Goal: Information Seeking & Learning: Learn about a topic

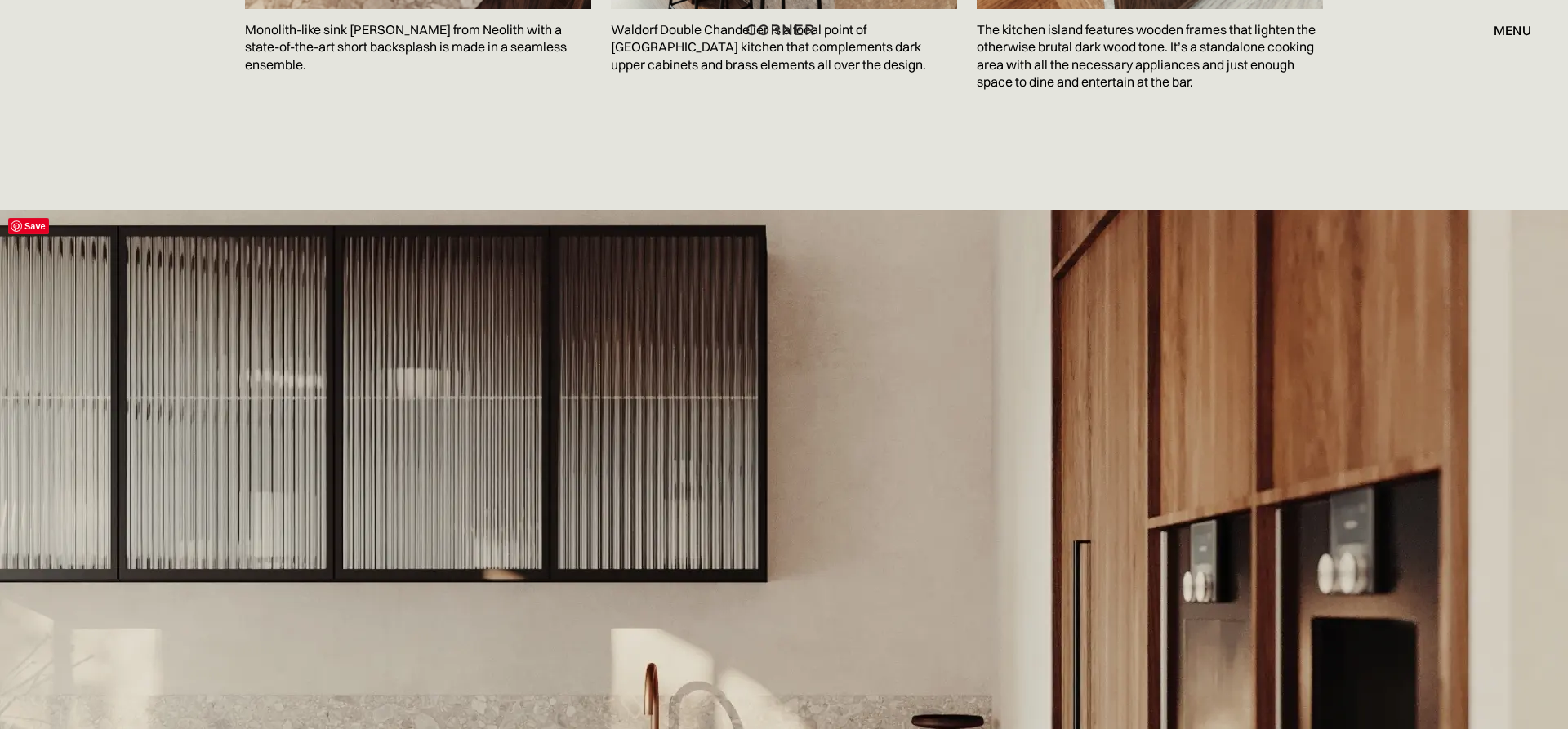
scroll to position [3748, 0]
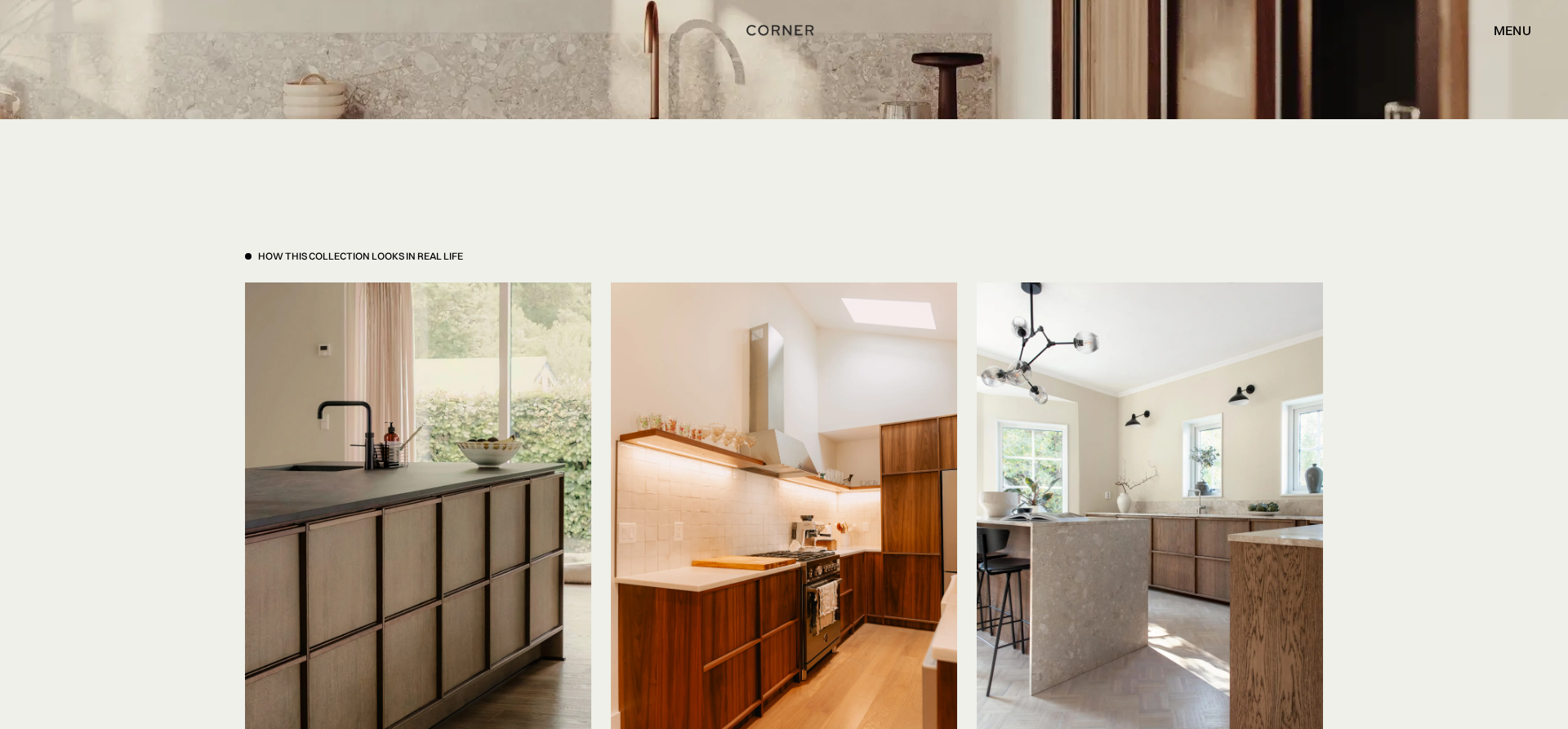
click at [1519, 21] on div "menu close" at bounding box center [1505, 30] width 54 height 28
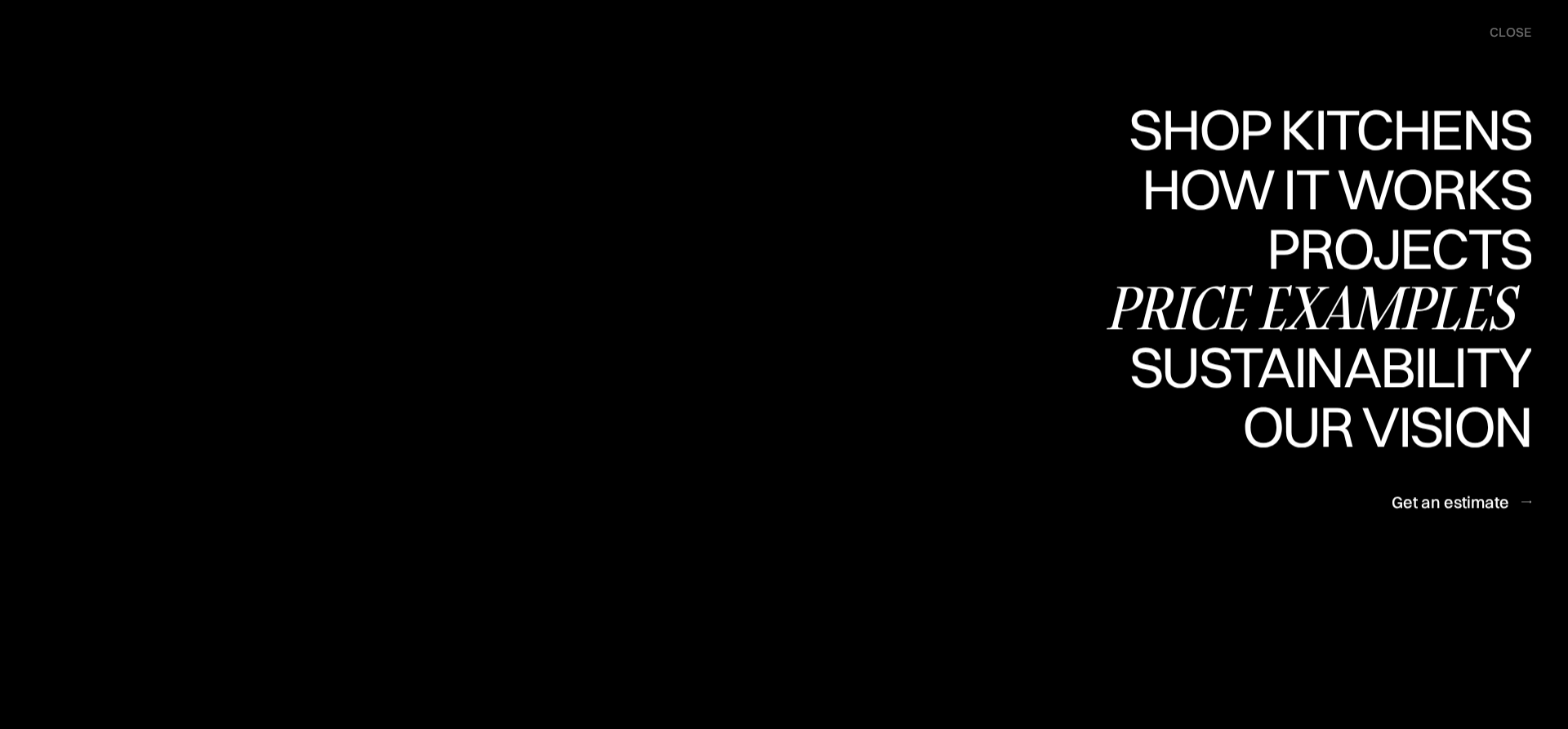
click at [1345, 305] on div "Price examples" at bounding box center [1317, 308] width 428 height 57
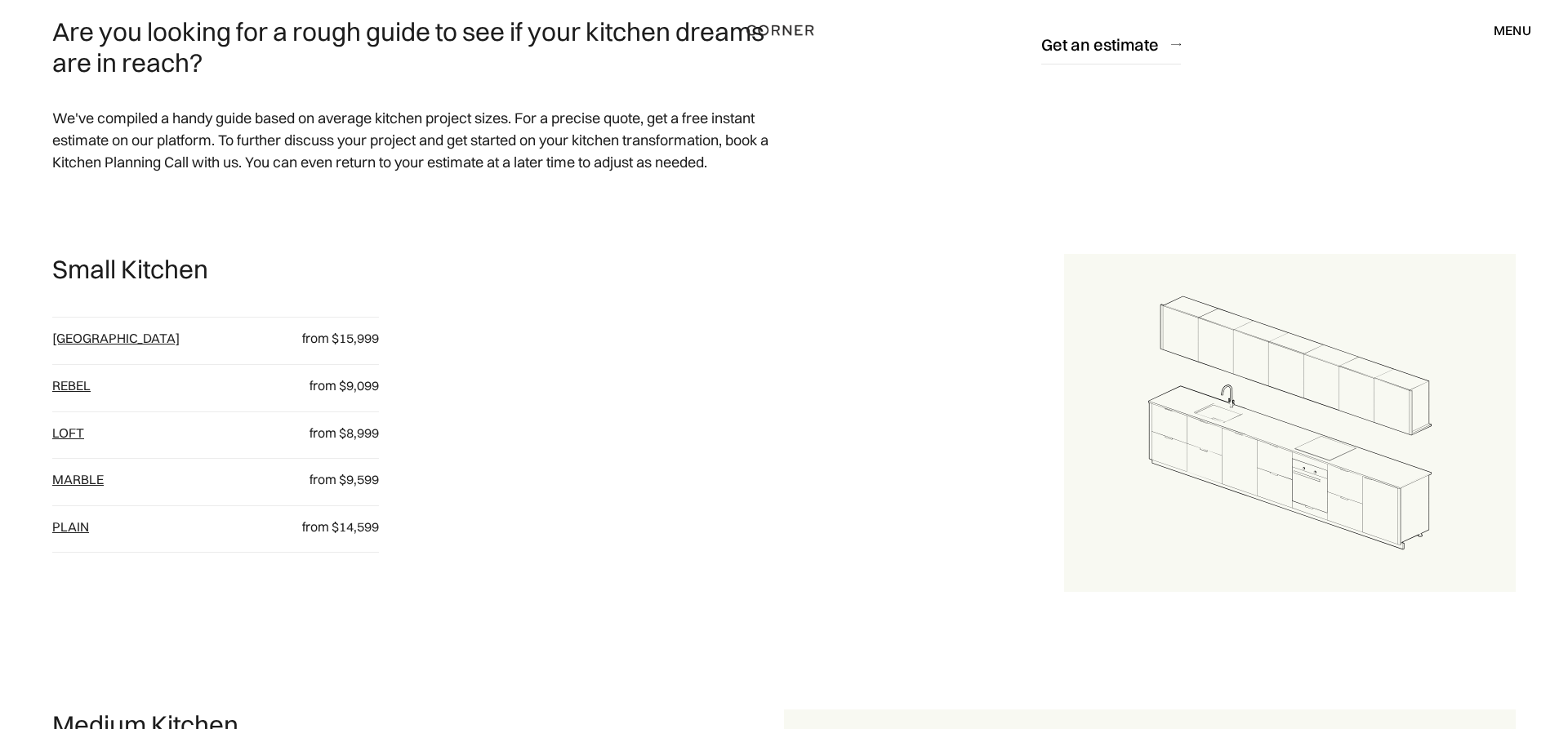
scroll to position [333, 0]
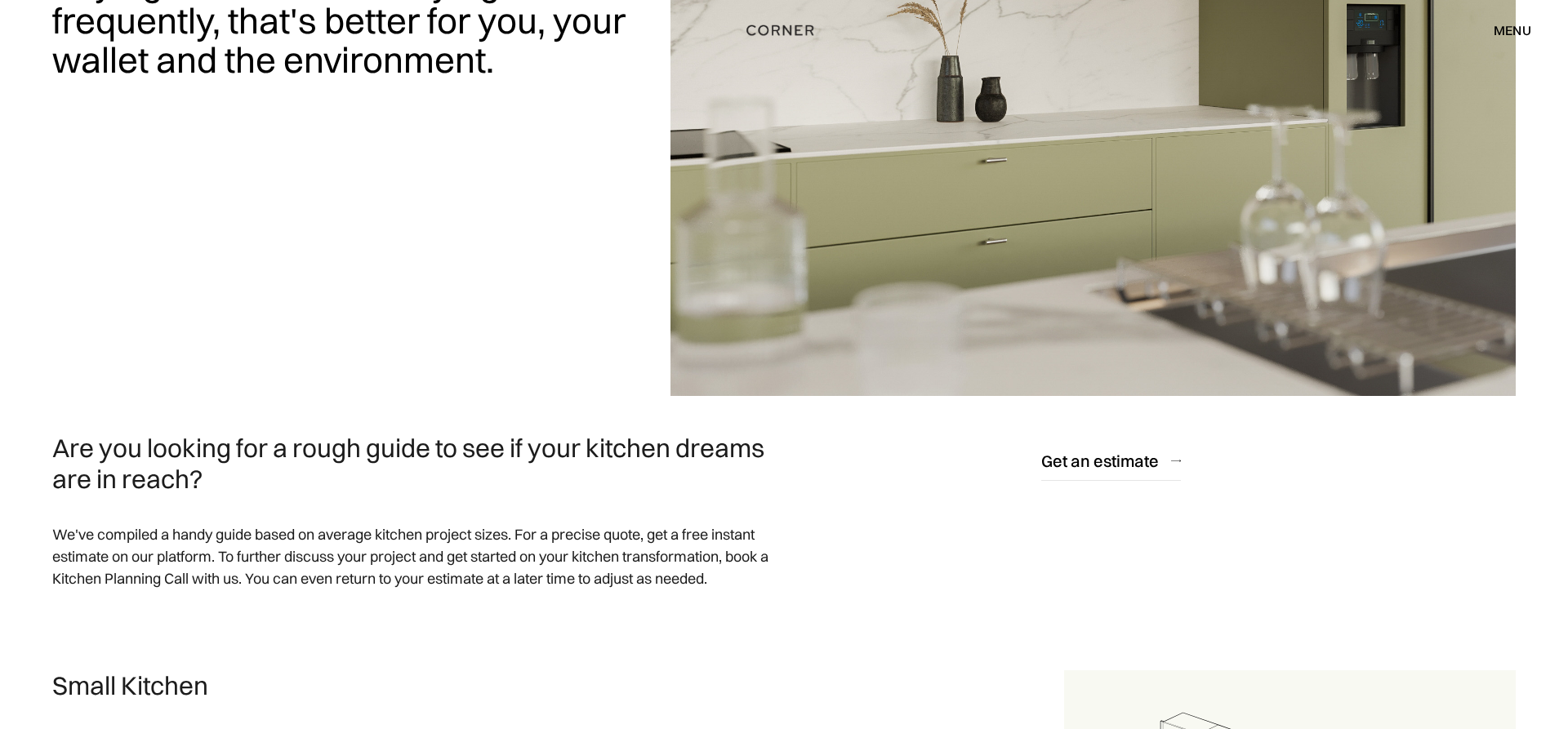
click at [1508, 31] on div "menu" at bounding box center [1513, 30] width 38 height 13
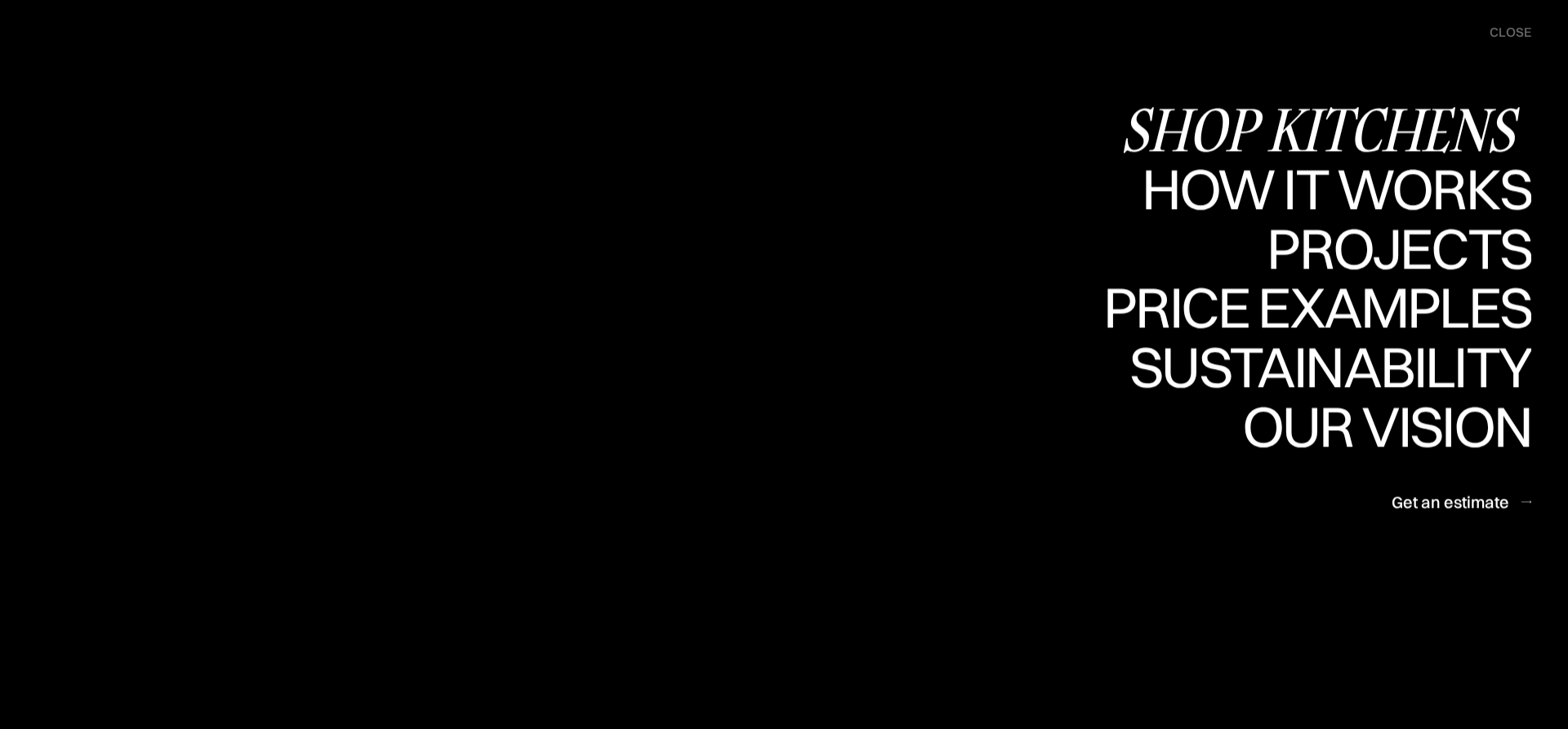
click at [1409, 120] on div "Shop Kitchens" at bounding box center [1326, 129] width 410 height 57
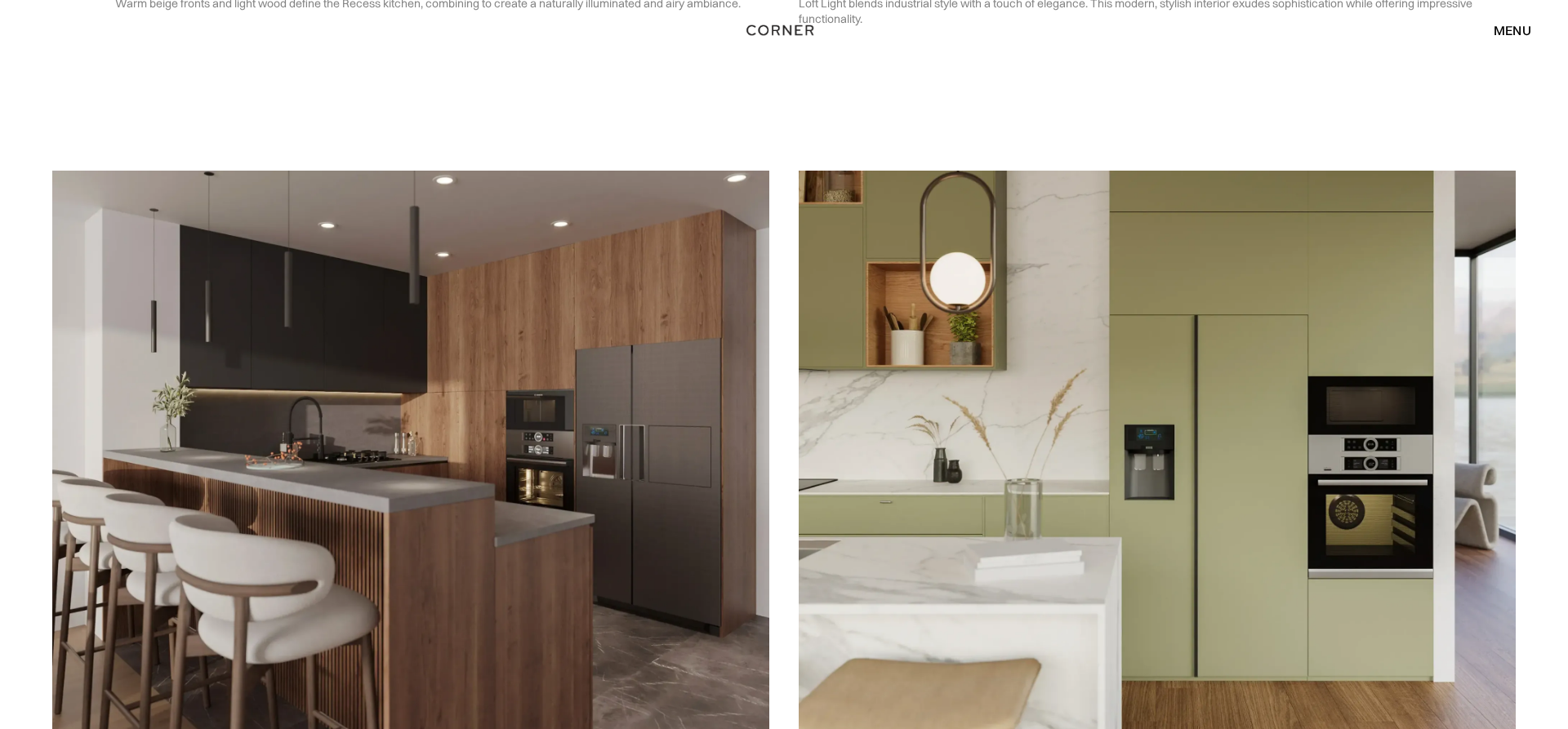
scroll to position [3416, 0]
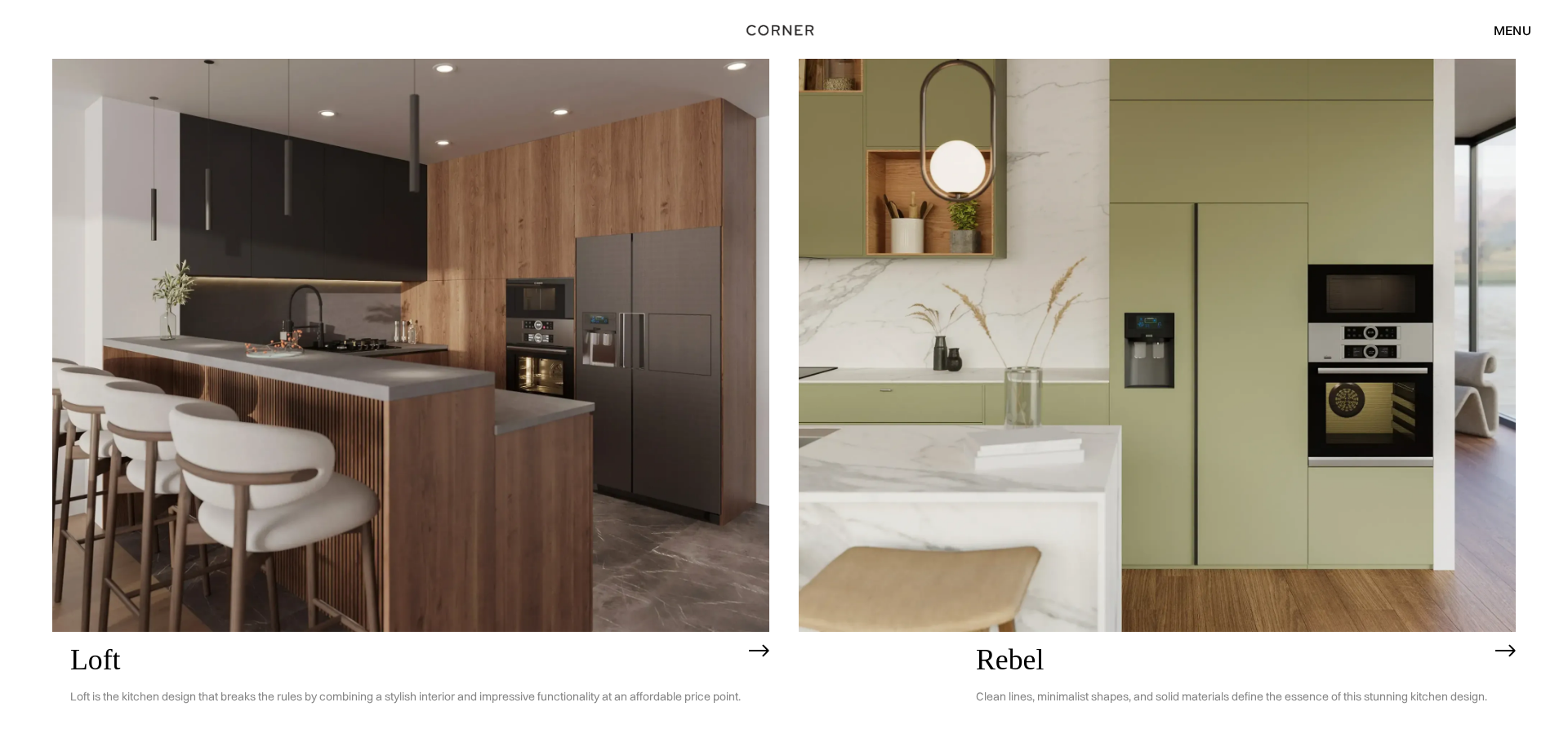
click at [1267, 362] on img at bounding box center [1157, 346] width 717 height 573
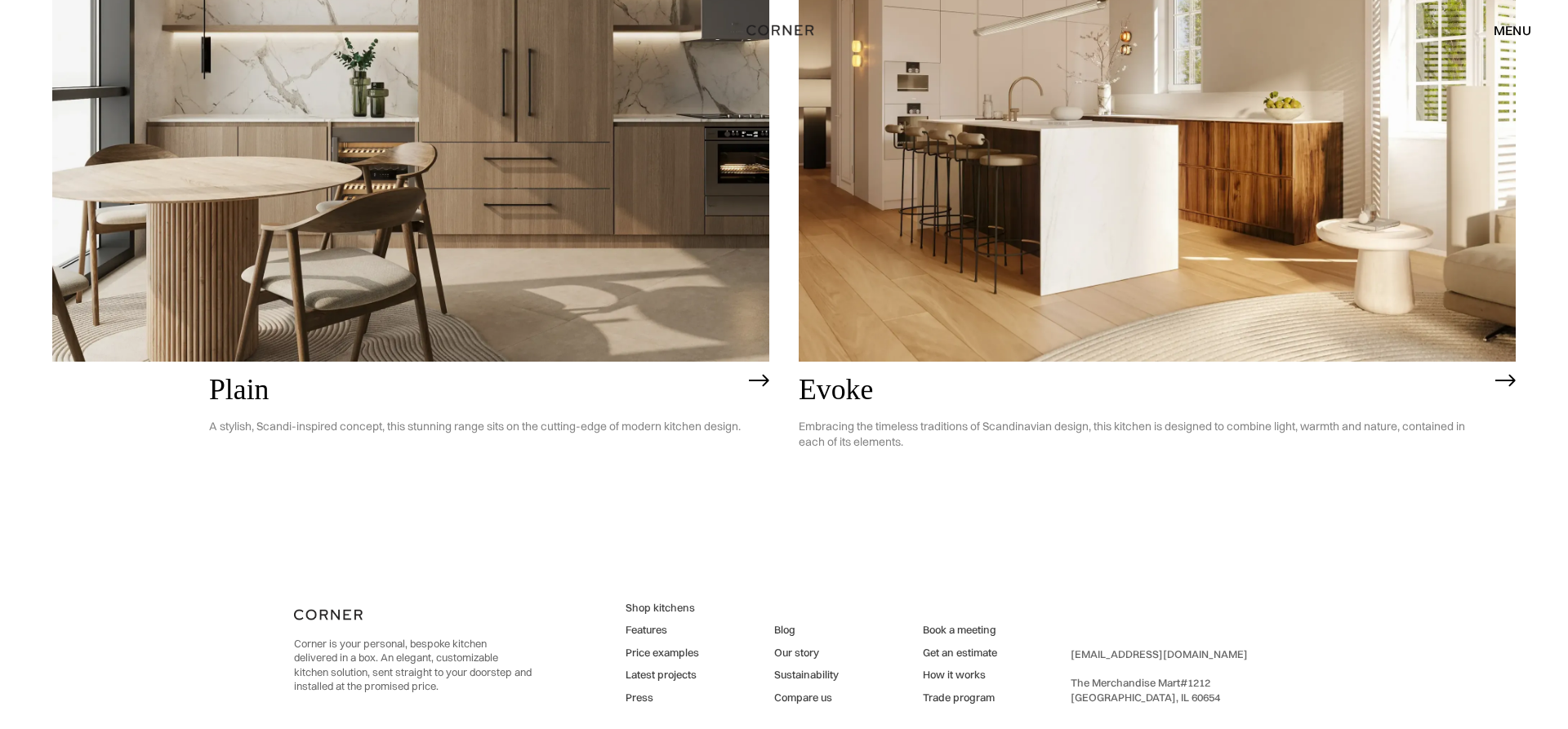
scroll to position [5356, 0]
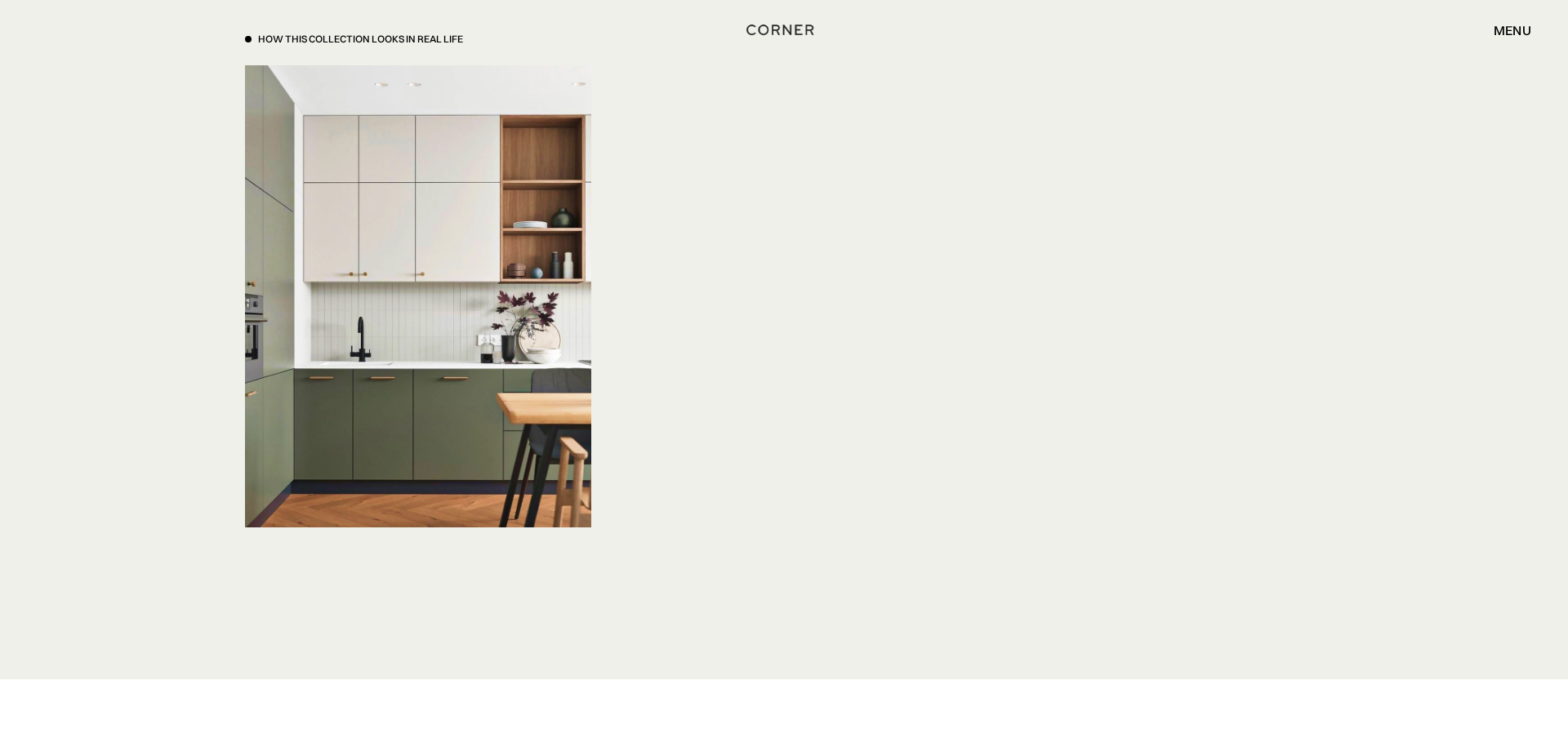
scroll to position [5665, 0]
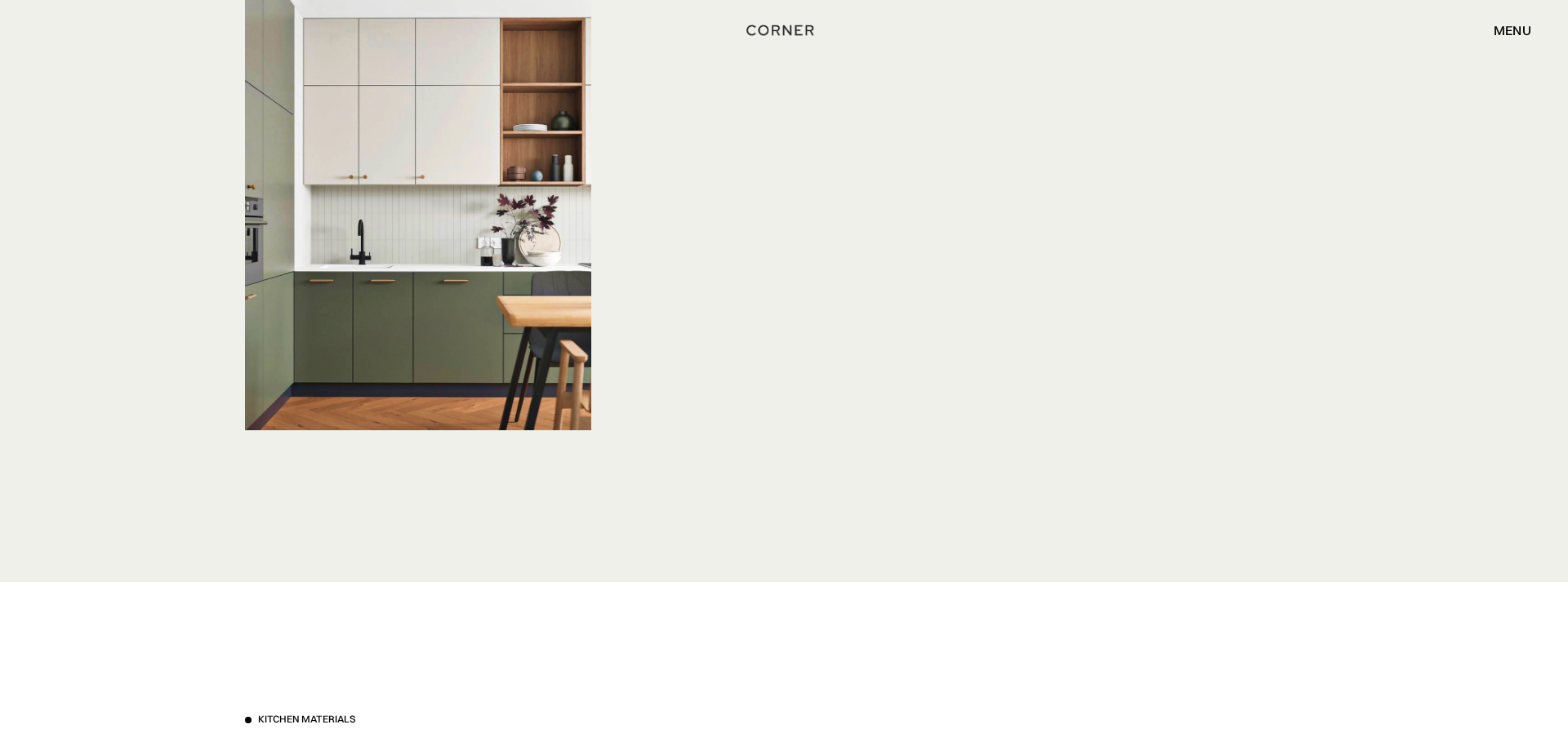
click at [511, 193] on img at bounding box center [418, 199] width 346 height 461
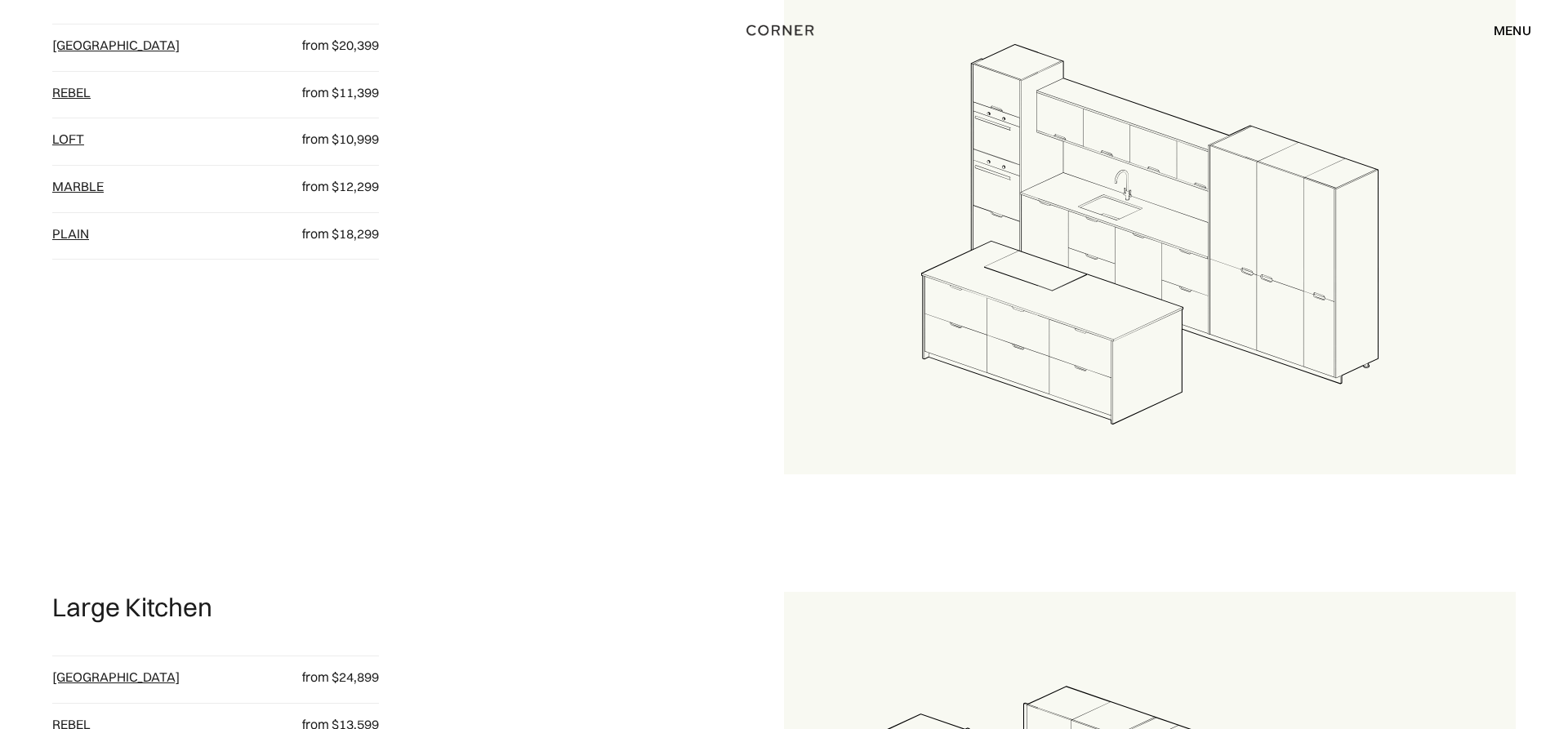
scroll to position [1333, 0]
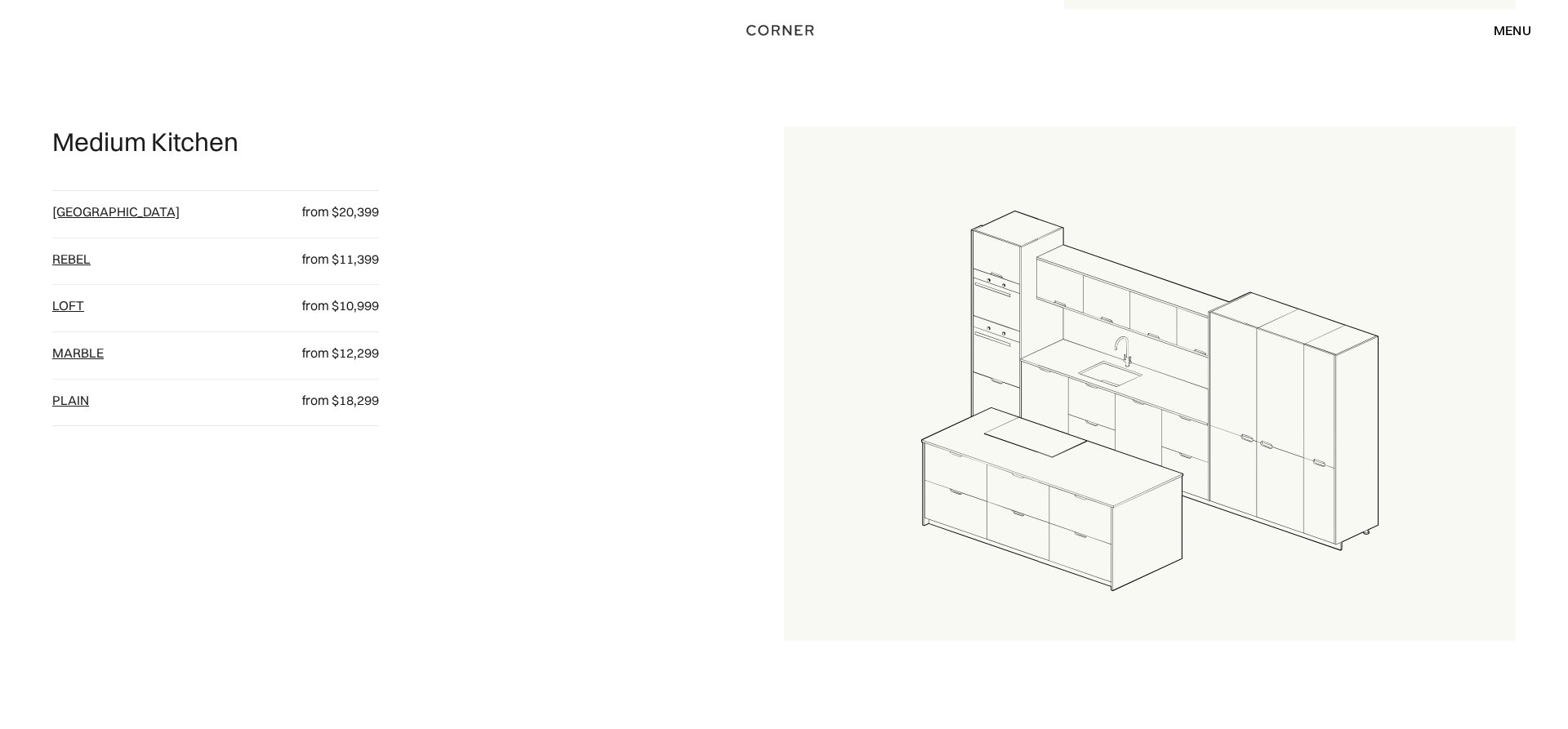
click at [88, 205] on link "[GEOGRAPHIC_DATA]" at bounding box center [116, 212] width 127 height 16
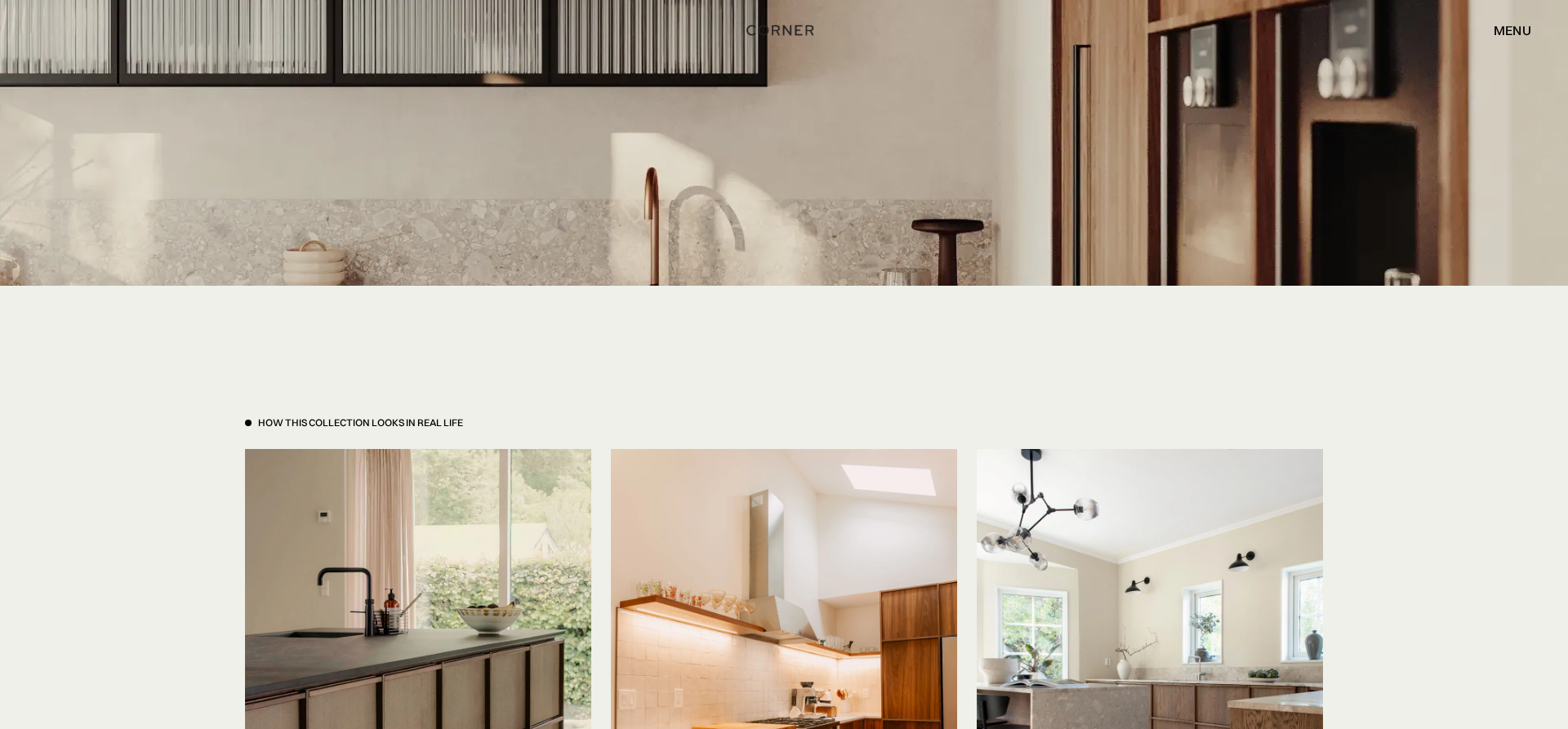
scroll to position [3915, 0]
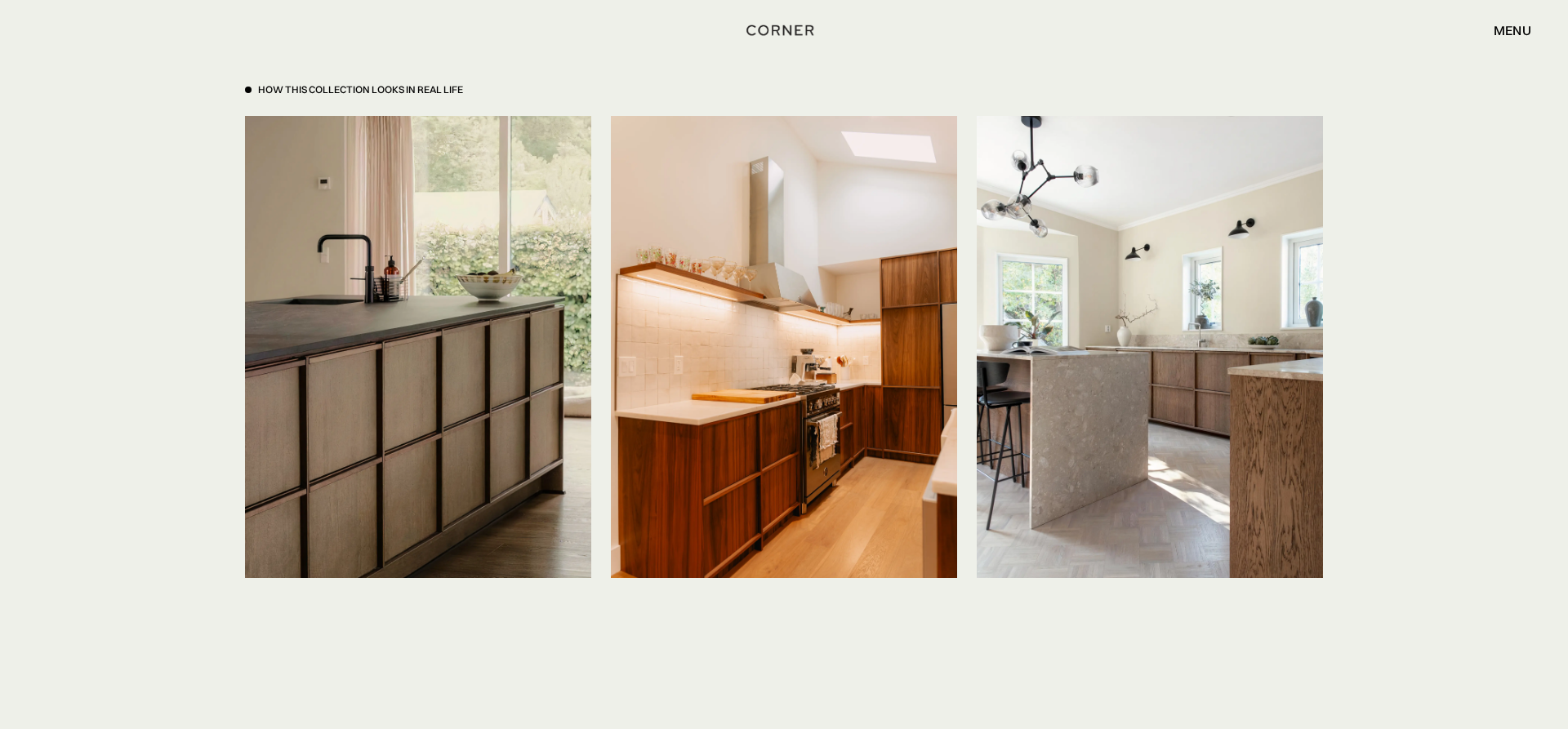
click at [350, 86] on div "How This Collection looks in real life" at bounding box center [360, 89] width 205 height 14
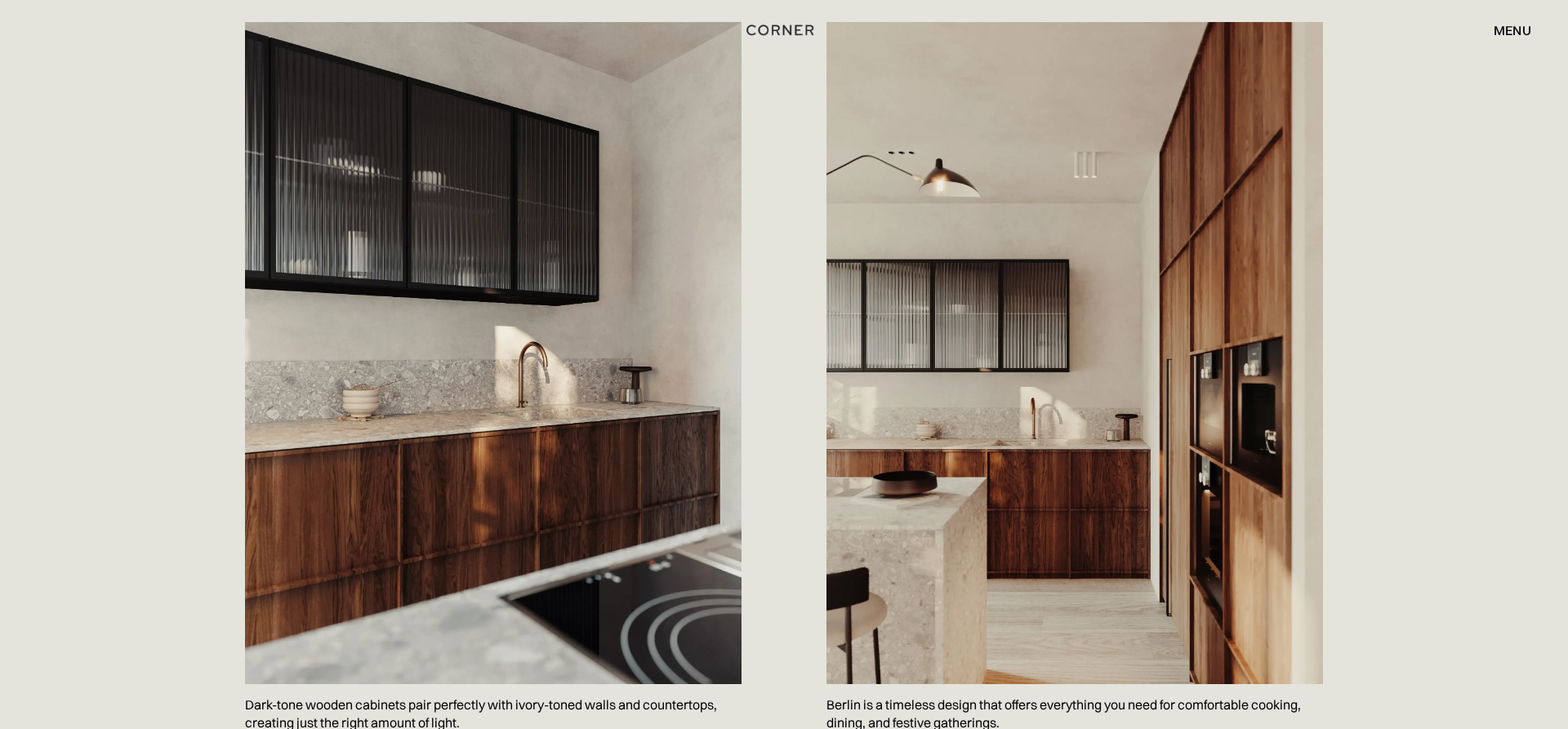
scroll to position [1667, 0]
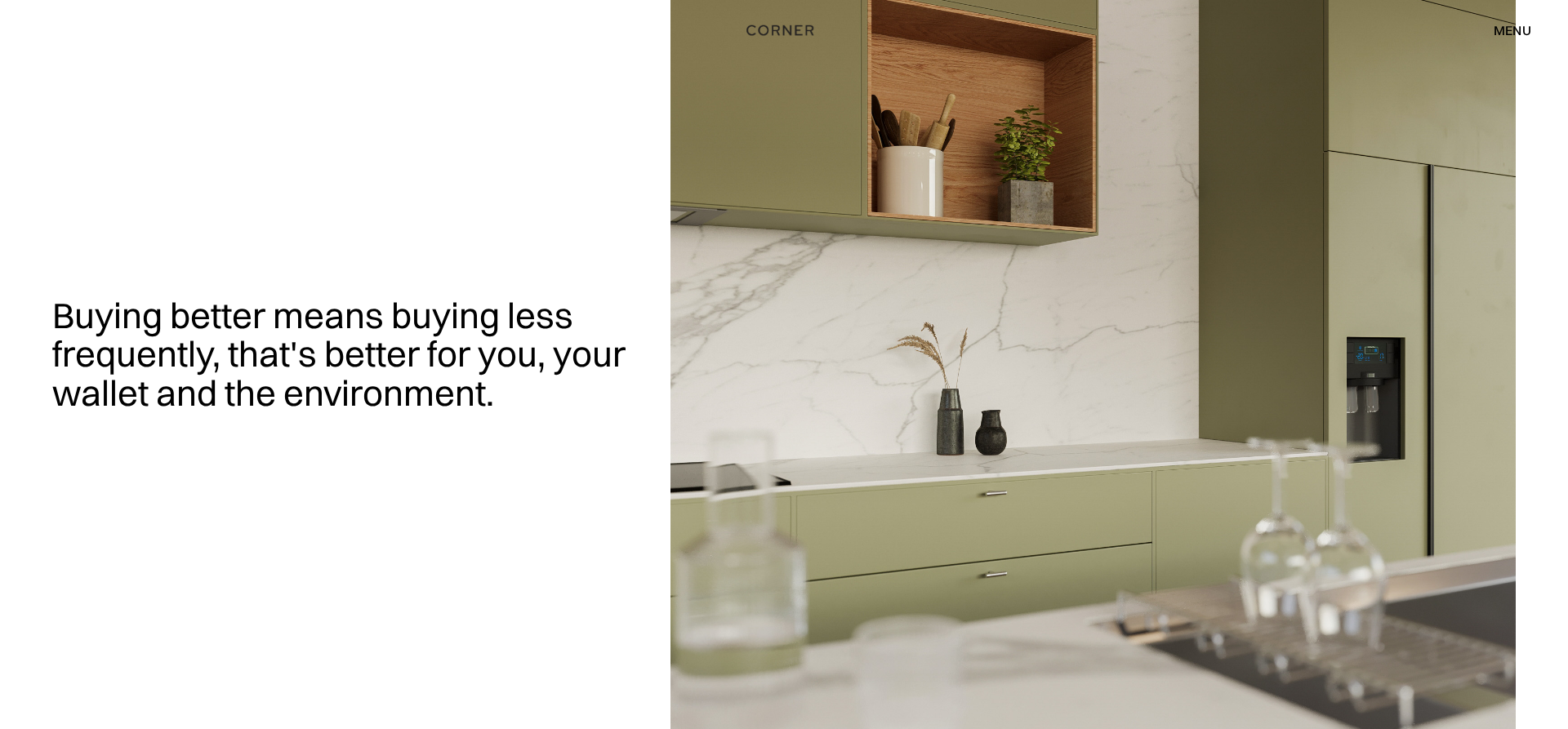
scroll to position [1333, 0]
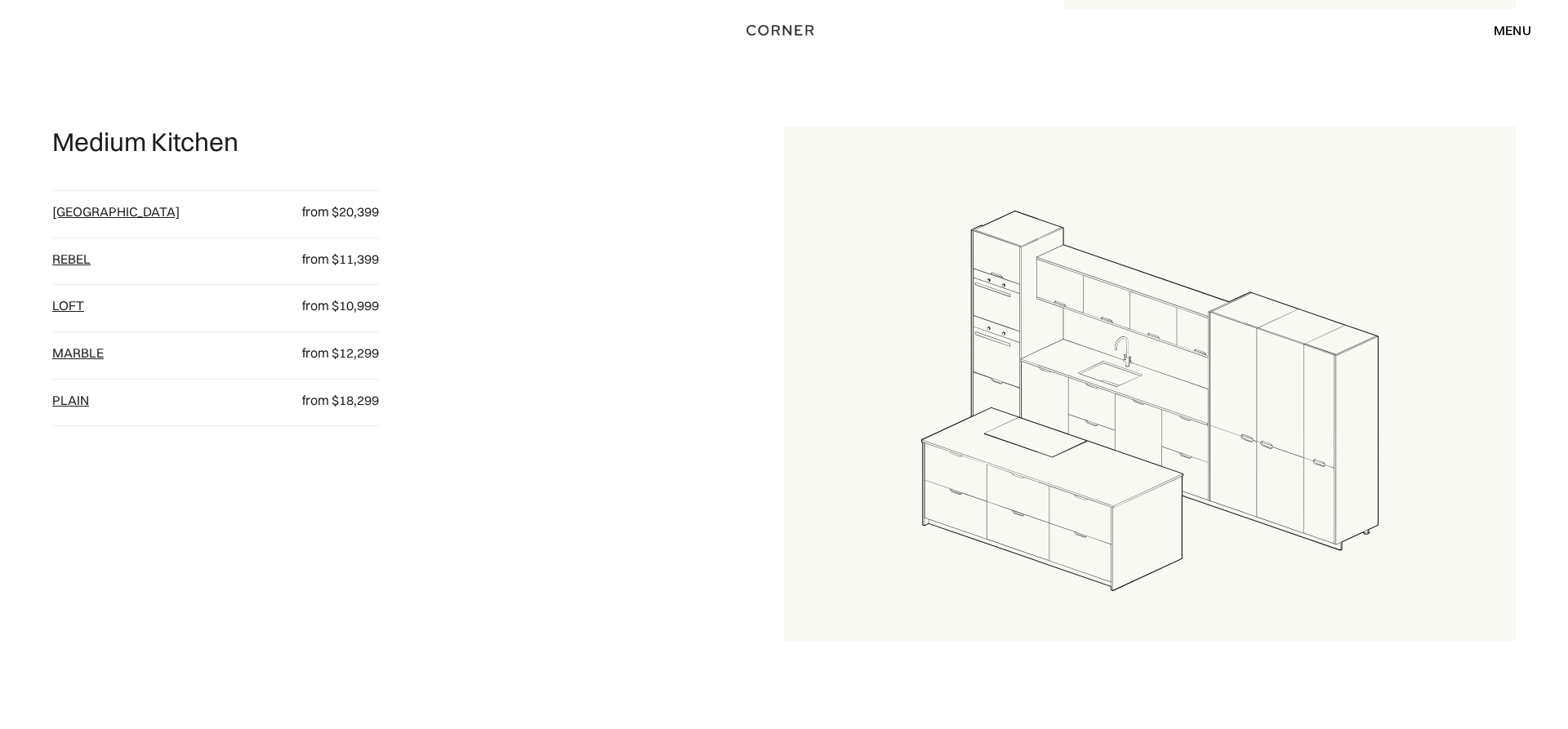
click at [773, 390] on div "Medium Kitchen Berlin from $20,399 Rebel from $11,399 loft from $10,999 Marble …" at bounding box center [418, 383] width 731 height 515
click at [1523, 27] on div "menu" at bounding box center [1513, 30] width 38 height 13
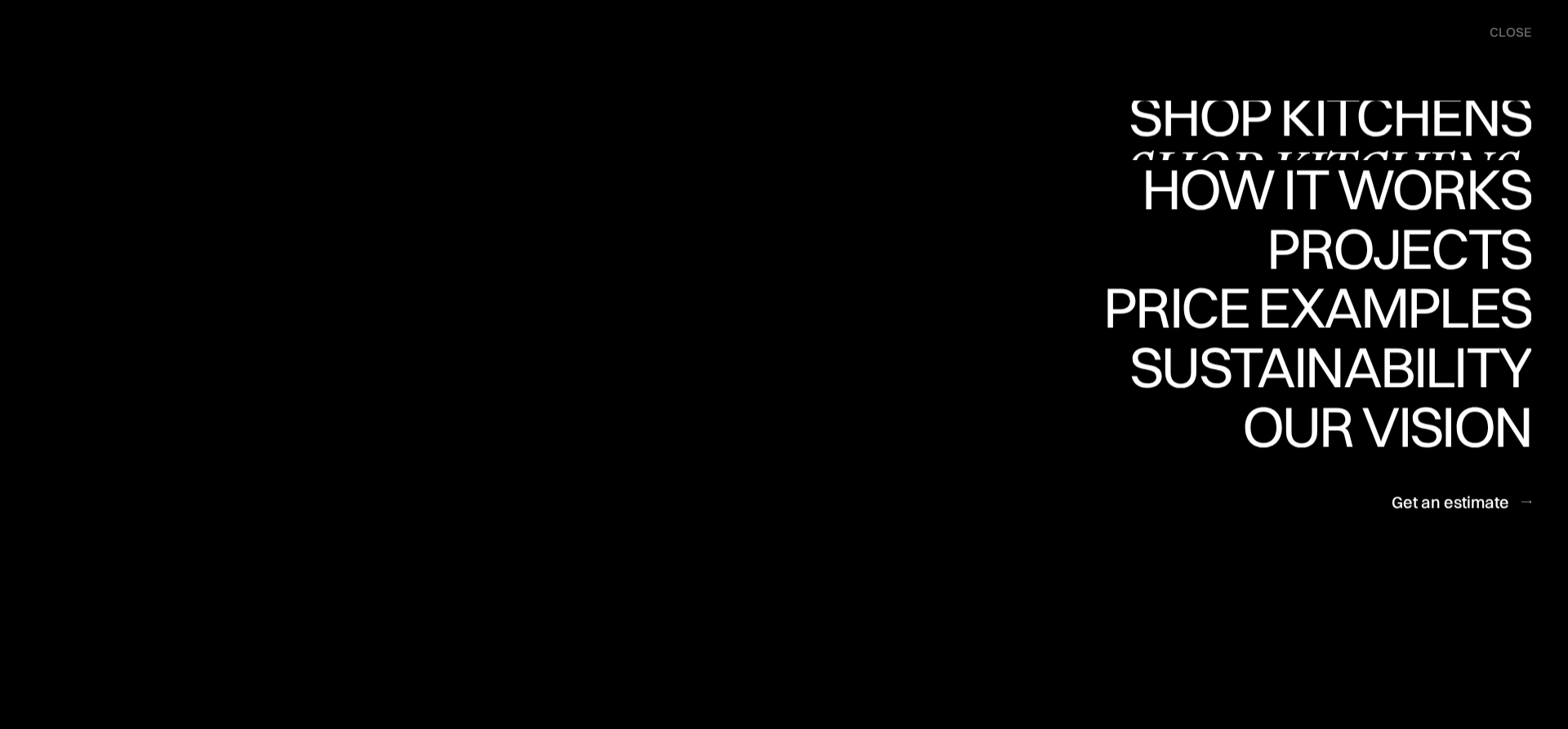
click at [1364, 122] on div "Shop Kitchens" at bounding box center [1326, 115] width 410 height 57
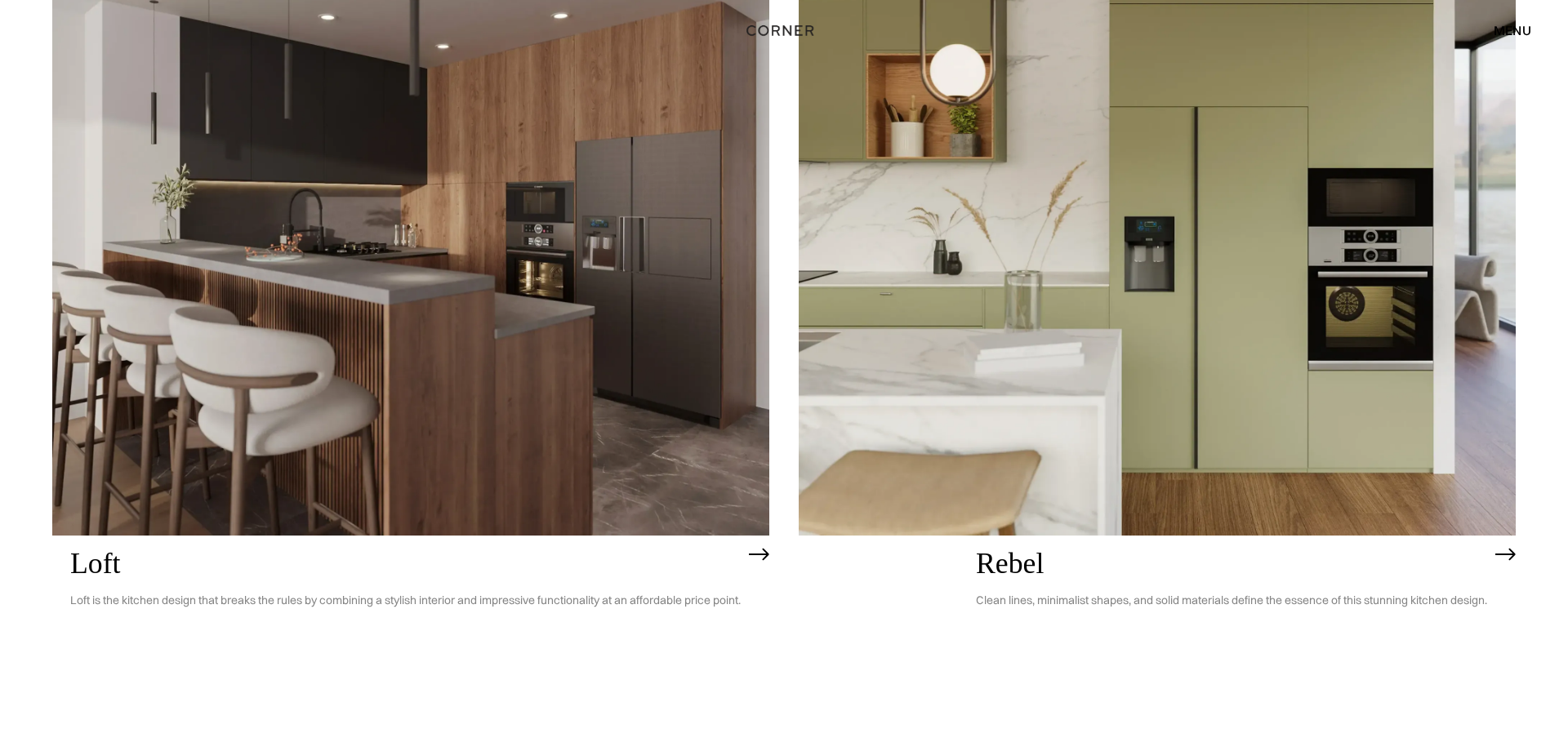
scroll to position [3583, 0]
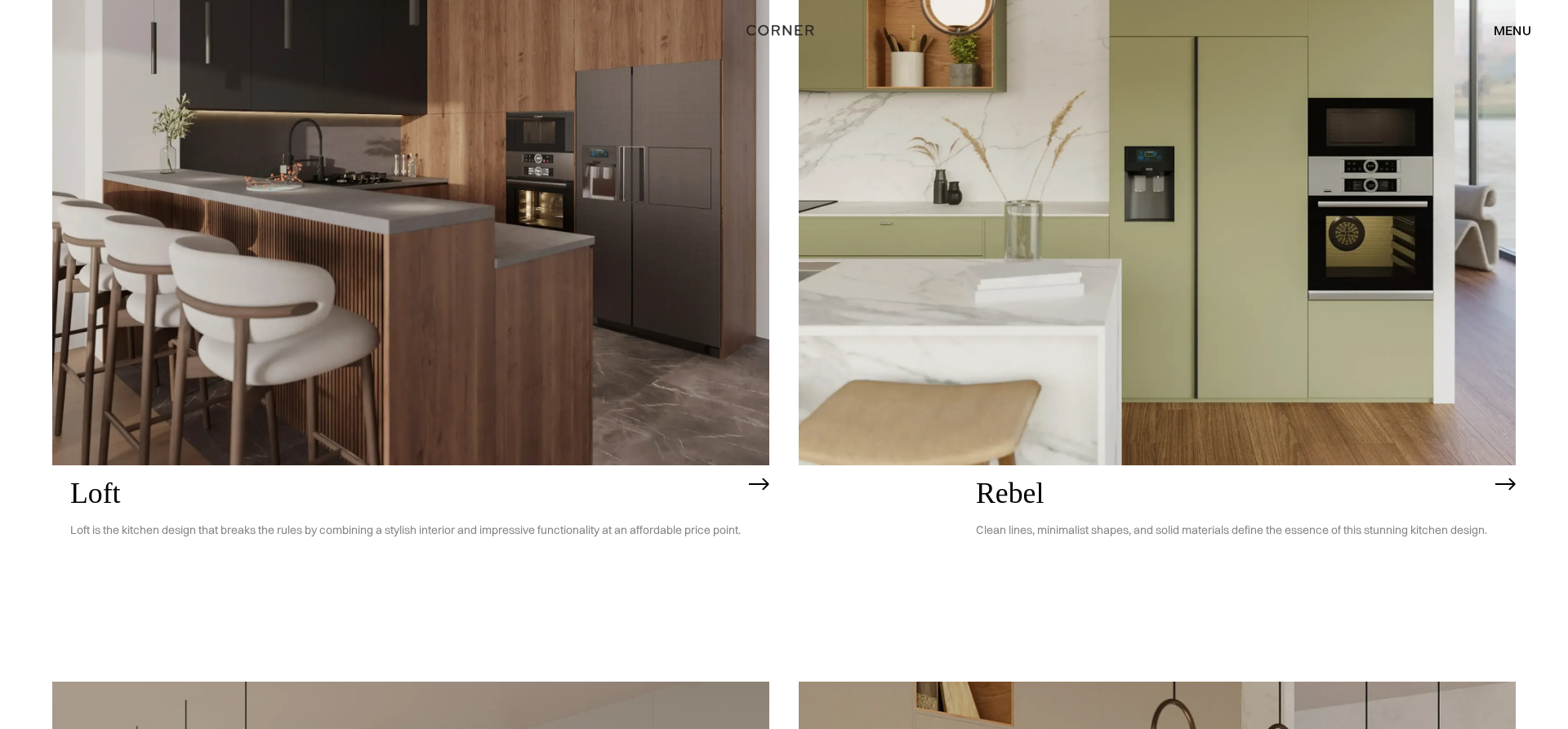
click at [531, 366] on img at bounding box center [410, 179] width 717 height 573
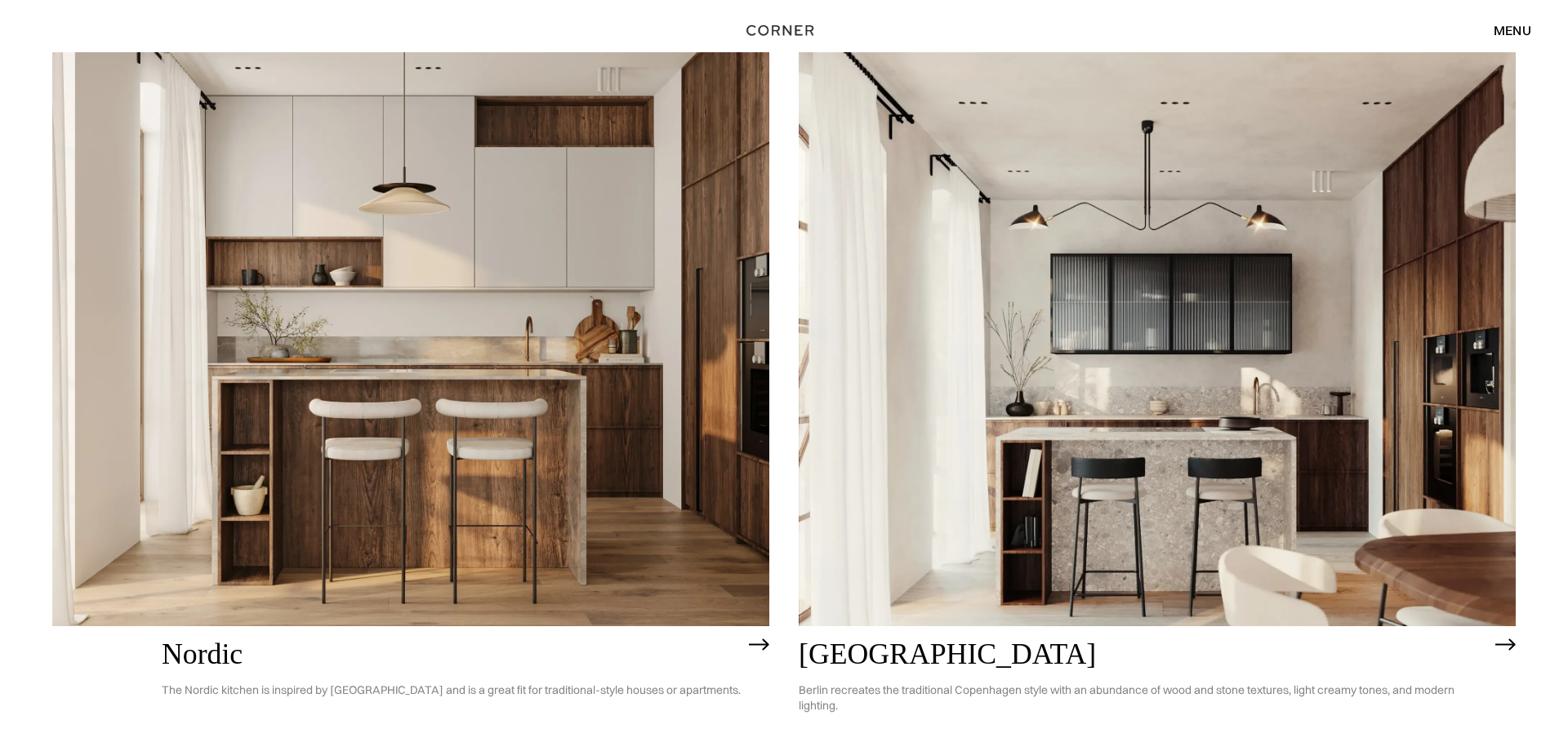
scroll to position [341, 0]
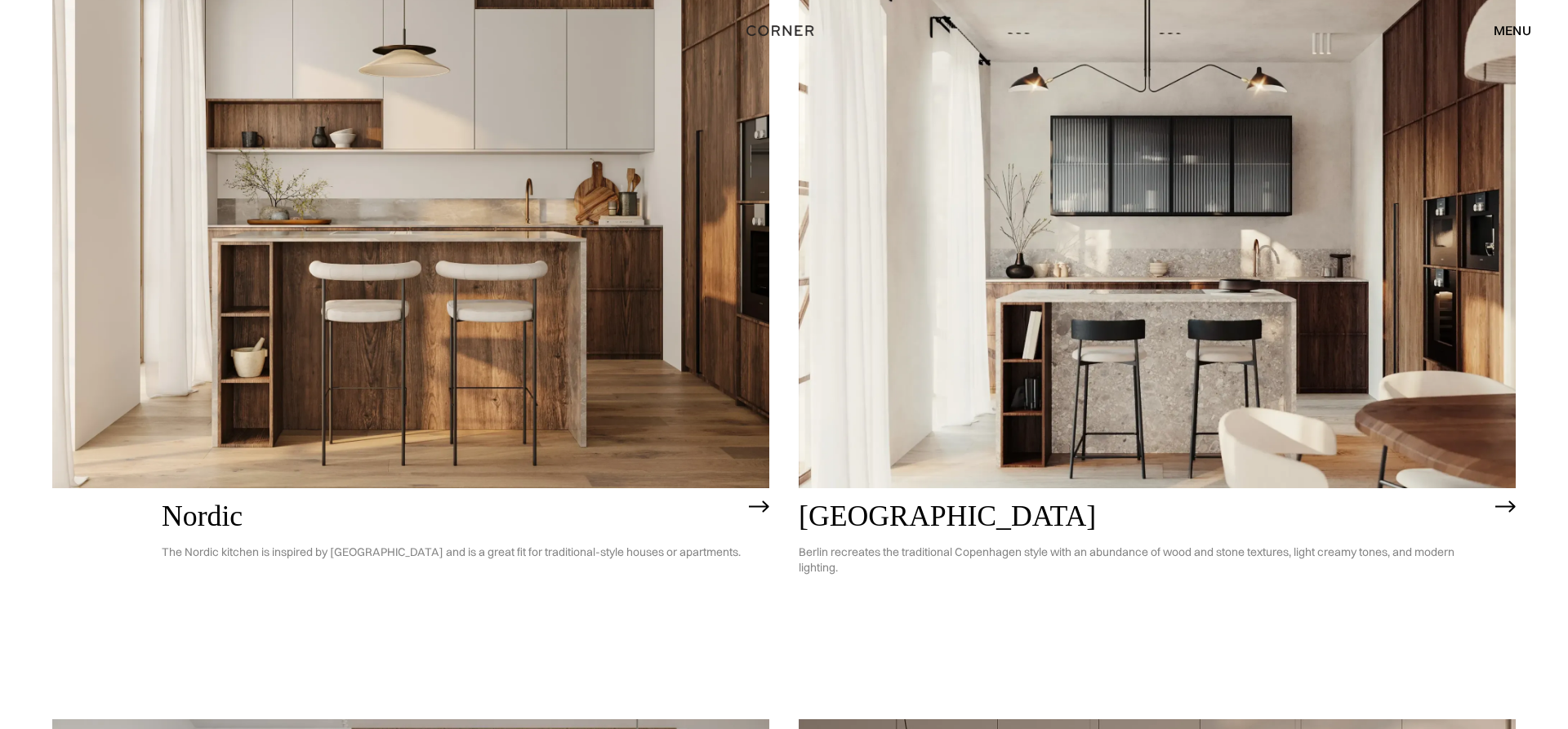
click at [405, 328] on img at bounding box center [410, 201] width 717 height 573
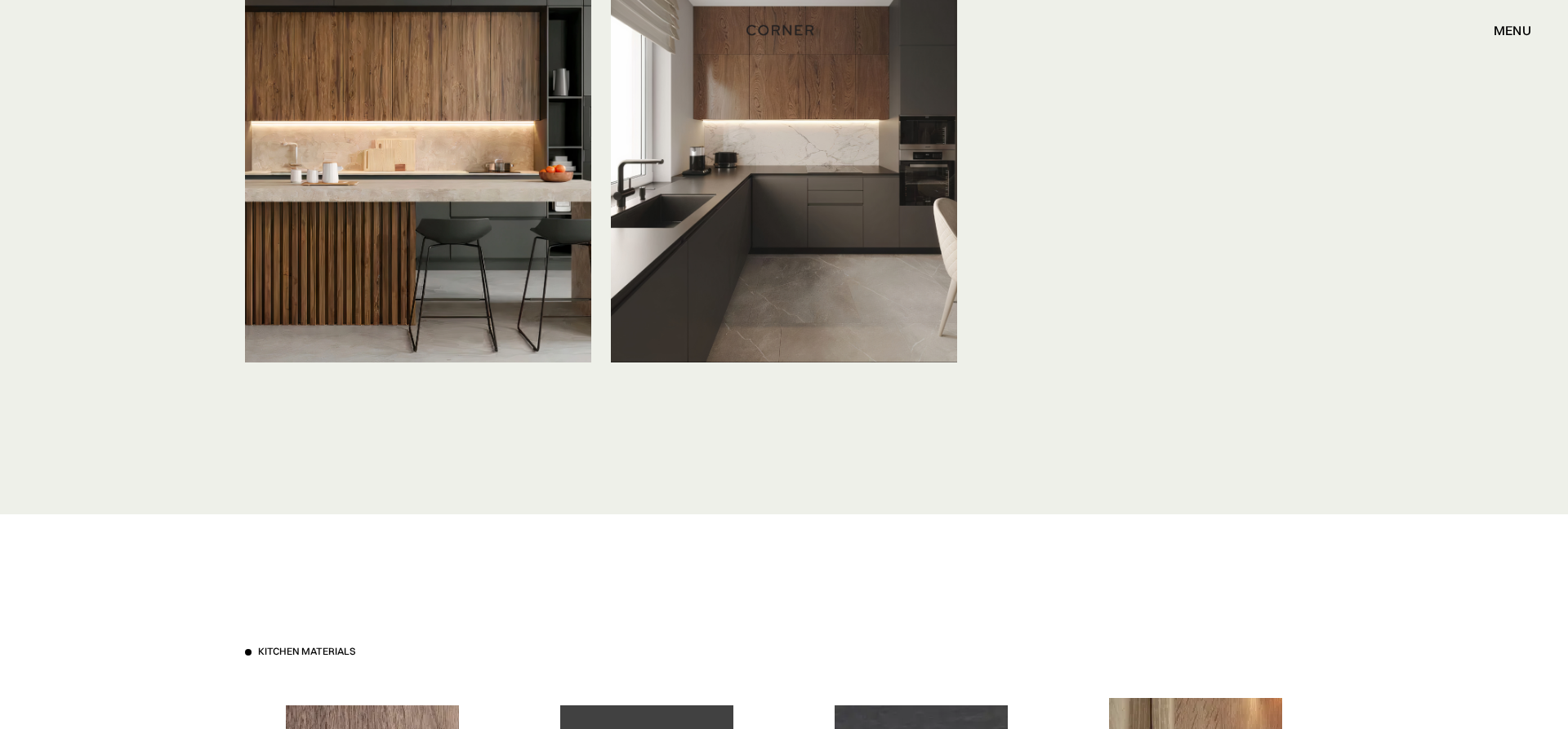
scroll to position [5665, 0]
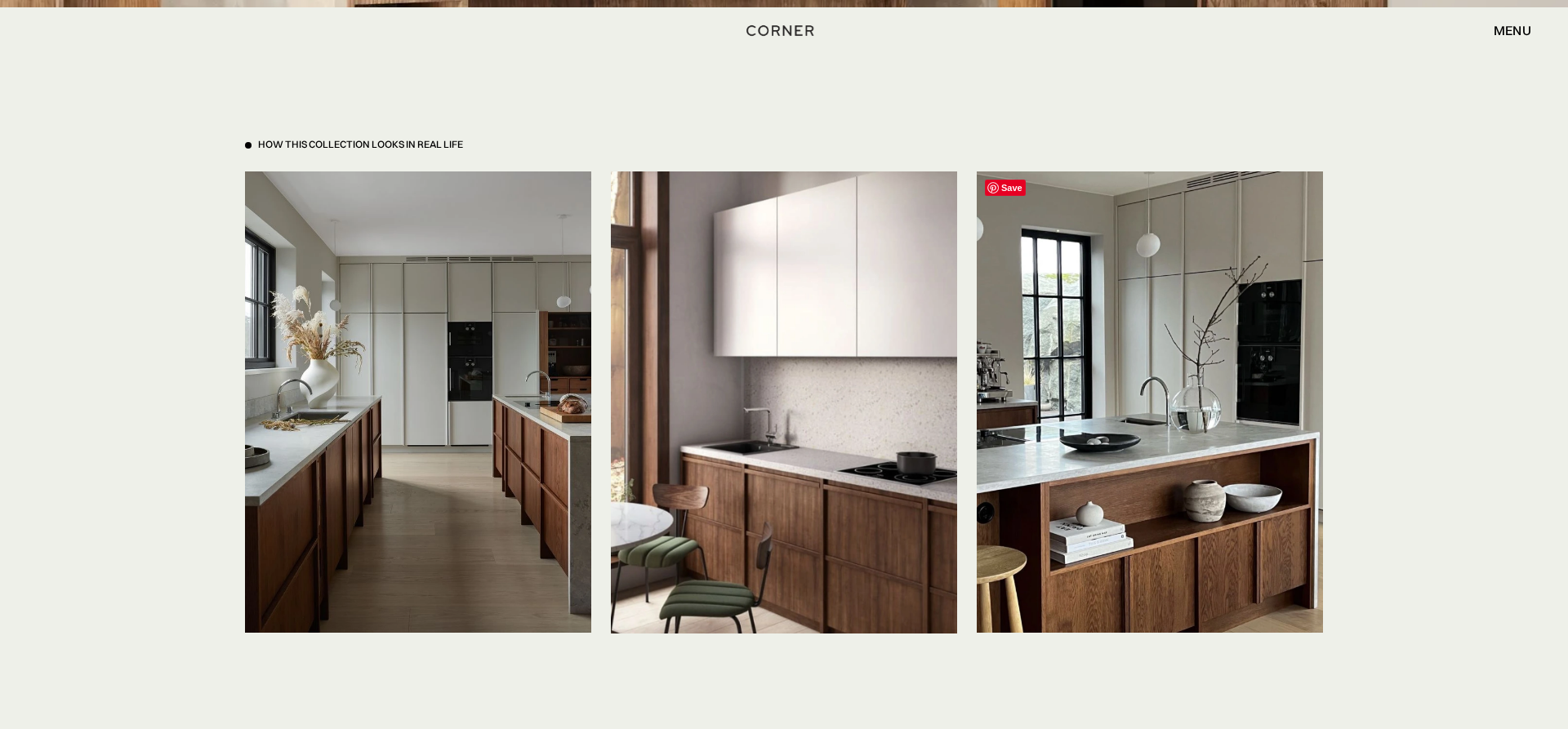
scroll to position [3748, 0]
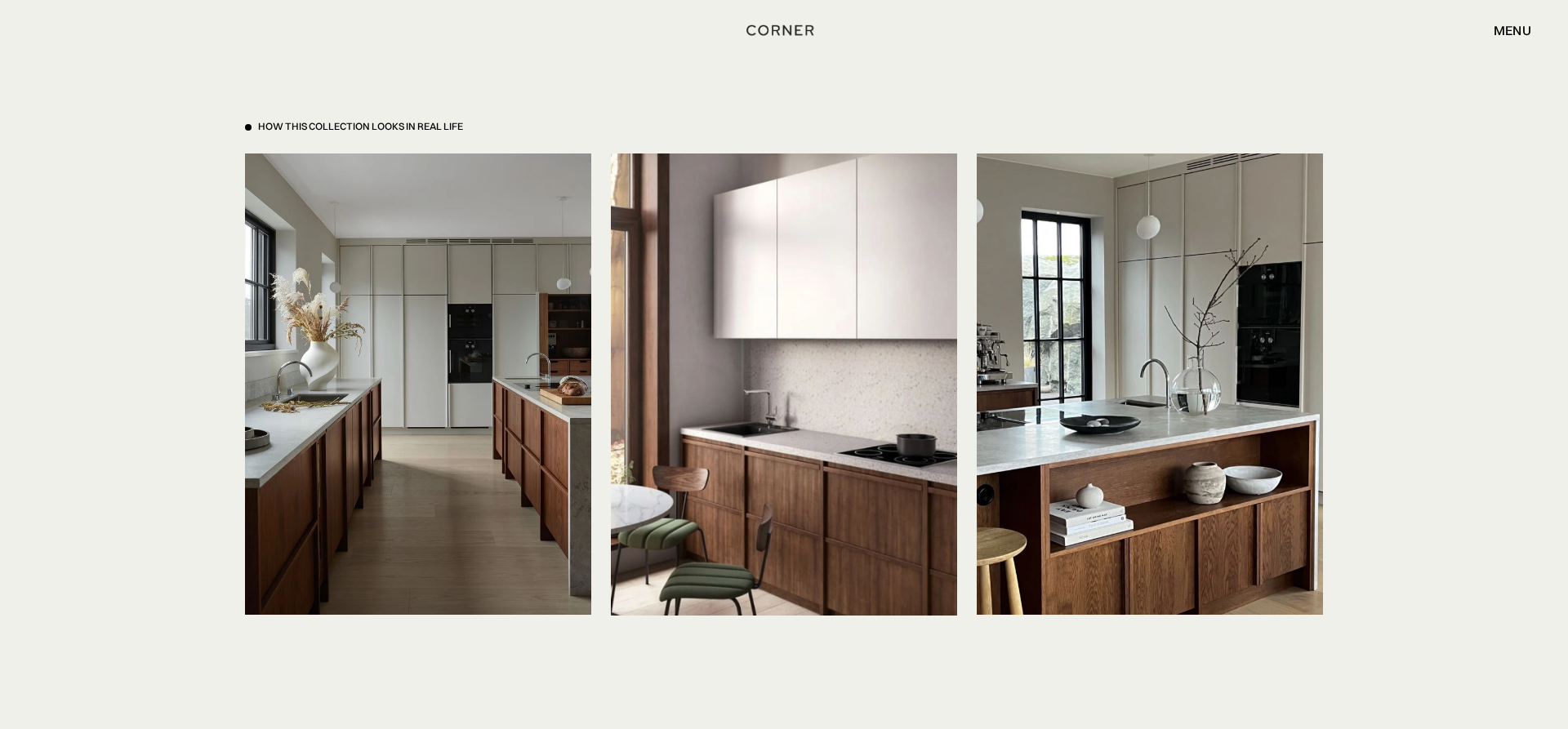
click at [1404, 431] on div "How This Collection looks in real life Save Save Save" at bounding box center [784, 378] width 1568 height 777
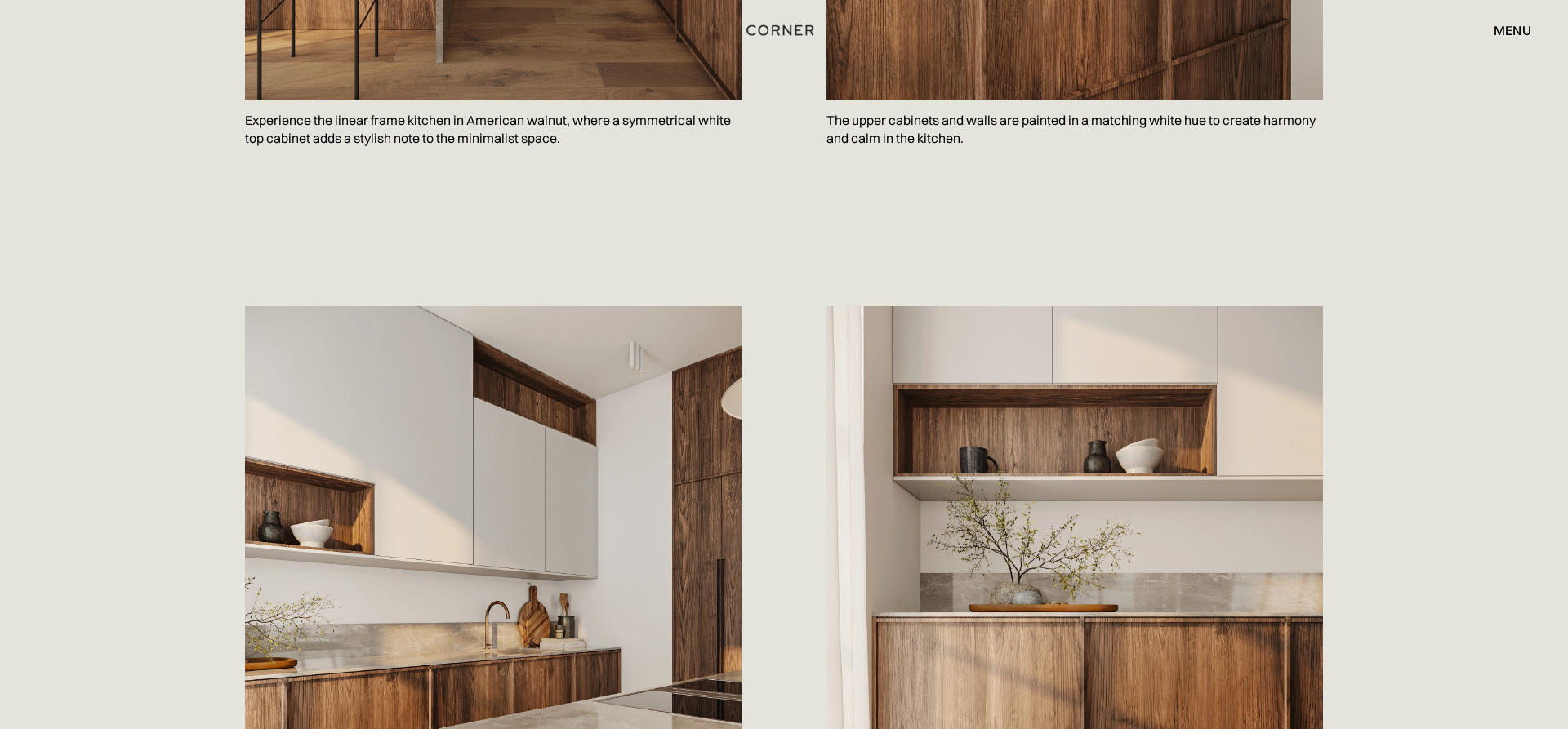
scroll to position [1667, 0]
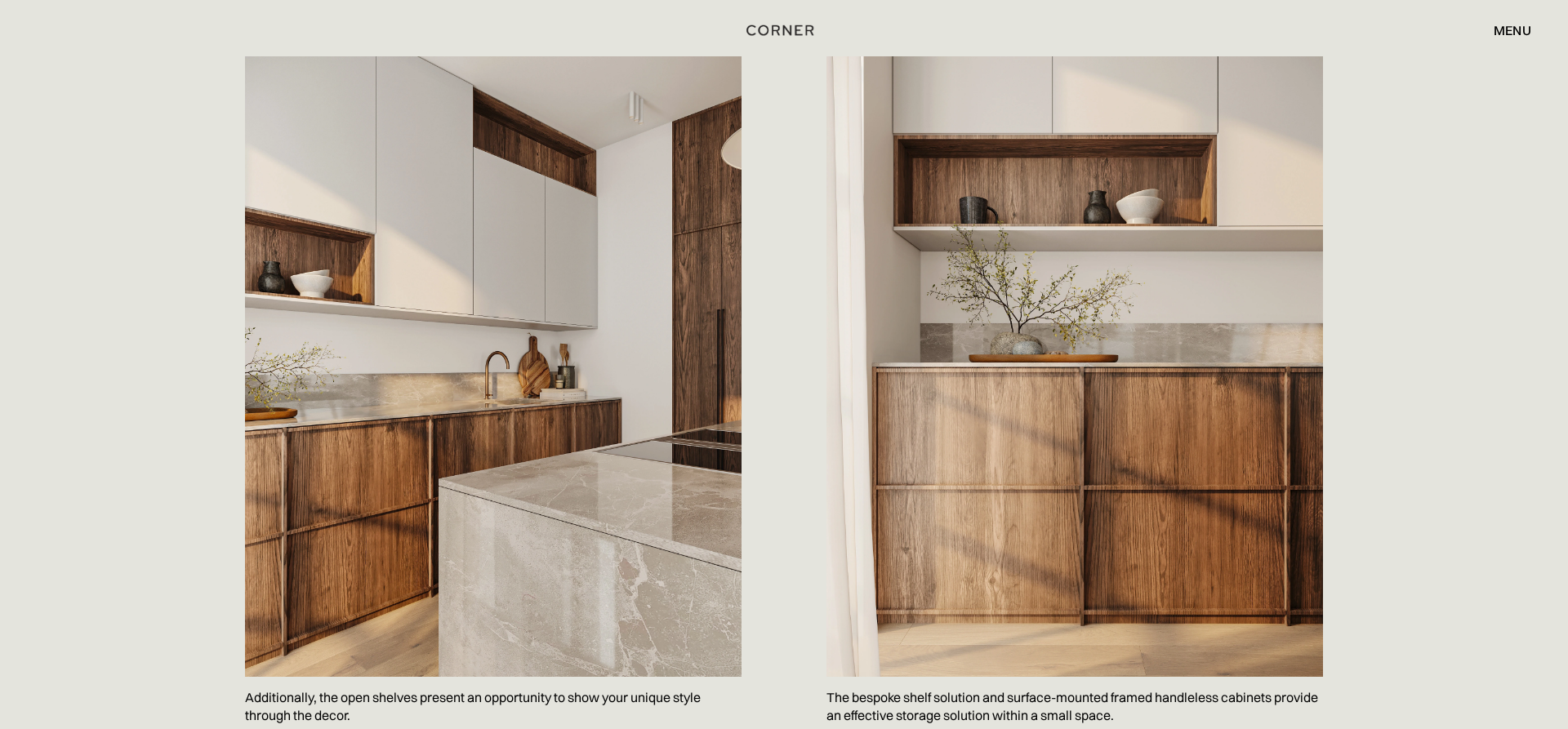
click at [1510, 37] on div "menu" at bounding box center [1513, 30] width 38 height 13
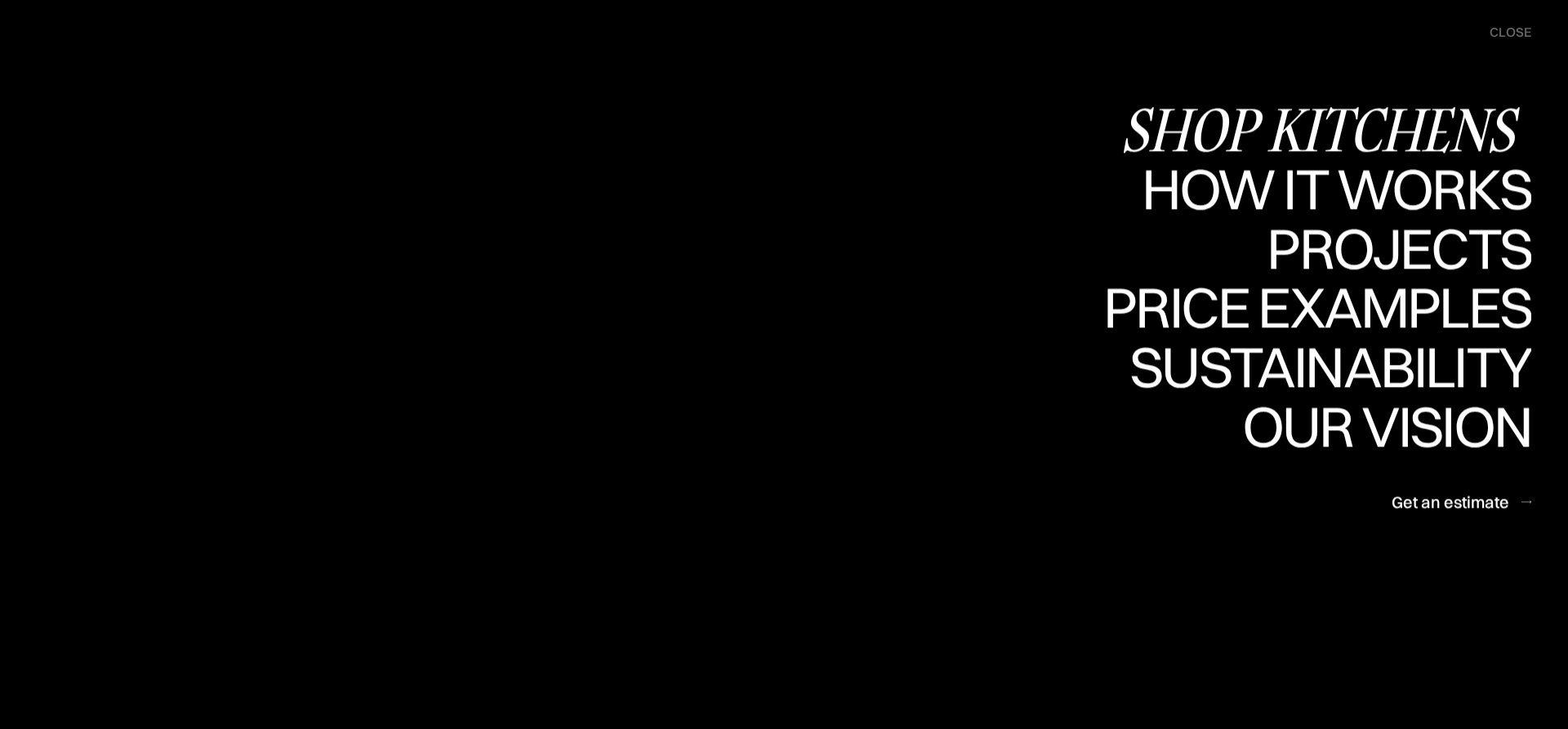
click at [1466, 119] on div "Shop Kitchens" at bounding box center [1326, 129] width 410 height 57
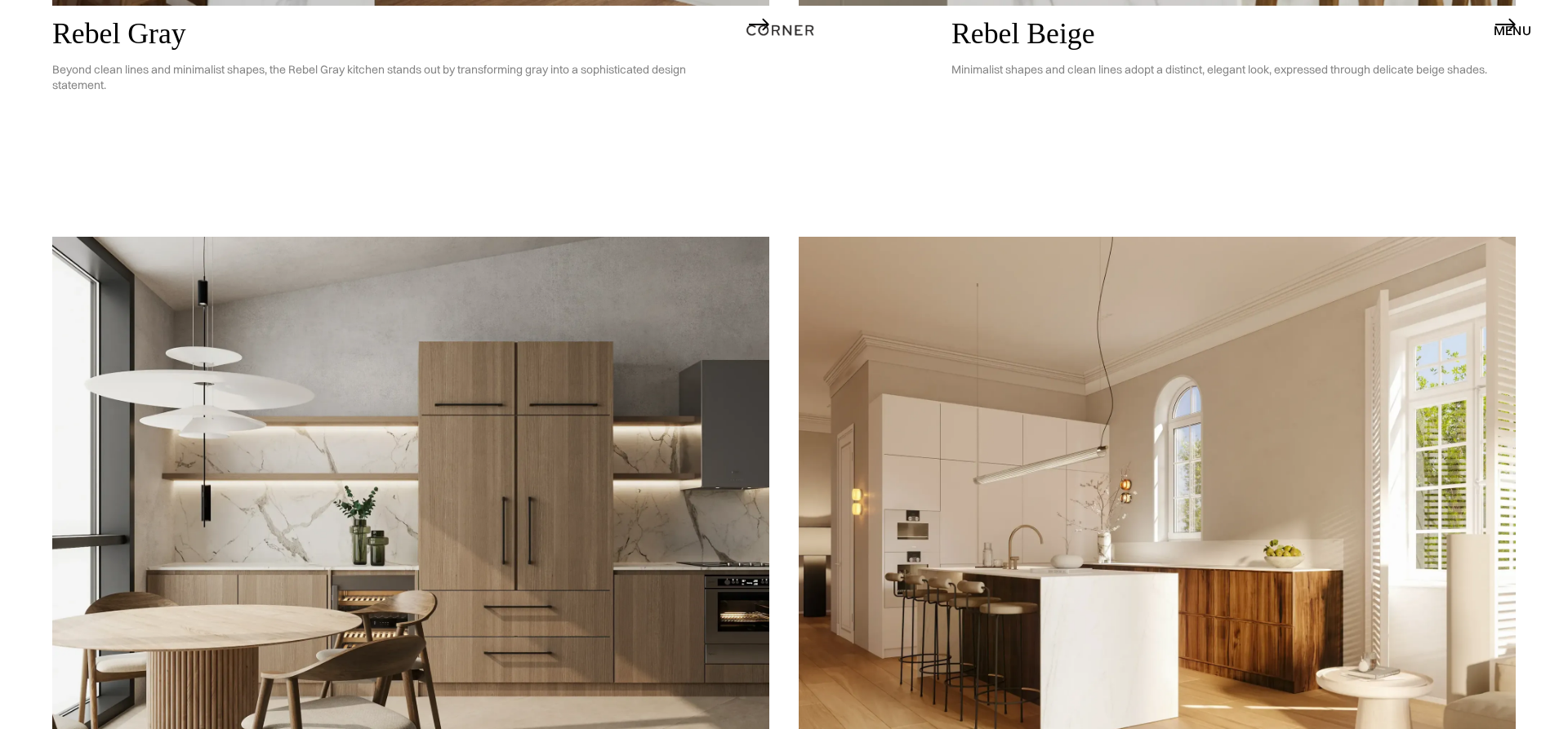
scroll to position [5082, 0]
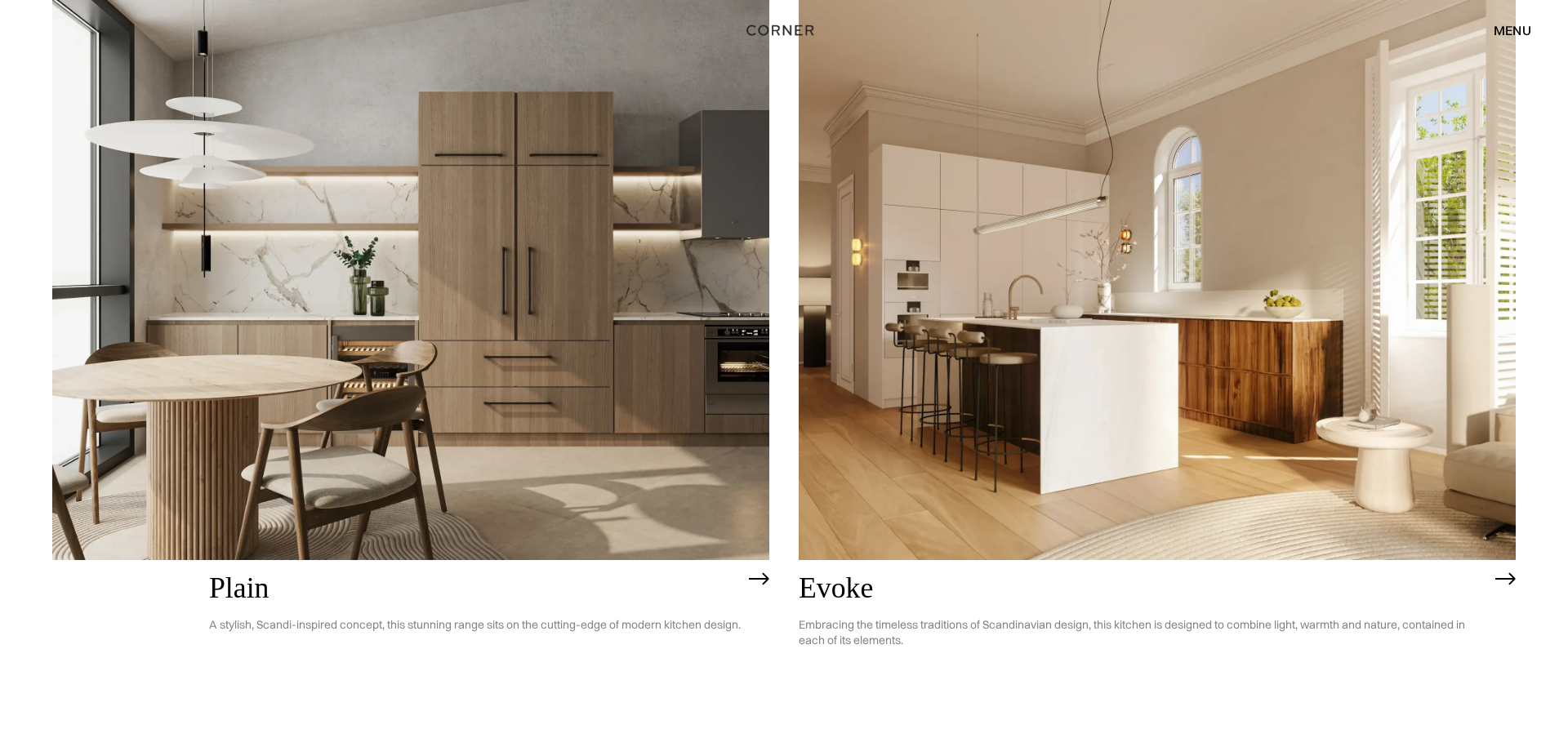
click at [1169, 428] on img at bounding box center [1157, 273] width 717 height 573
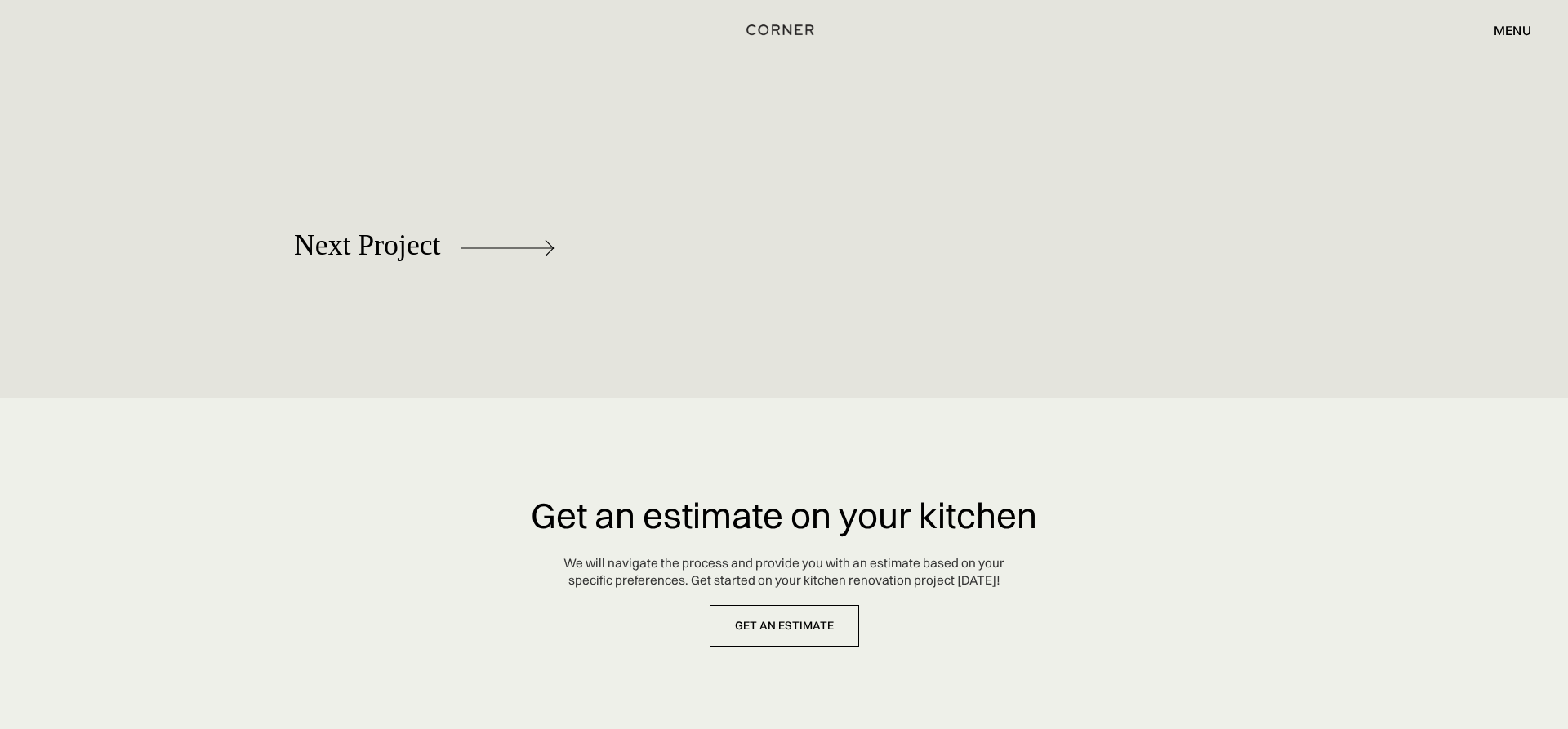
scroll to position [6831, 0]
